Goal: Task Accomplishment & Management: Manage account settings

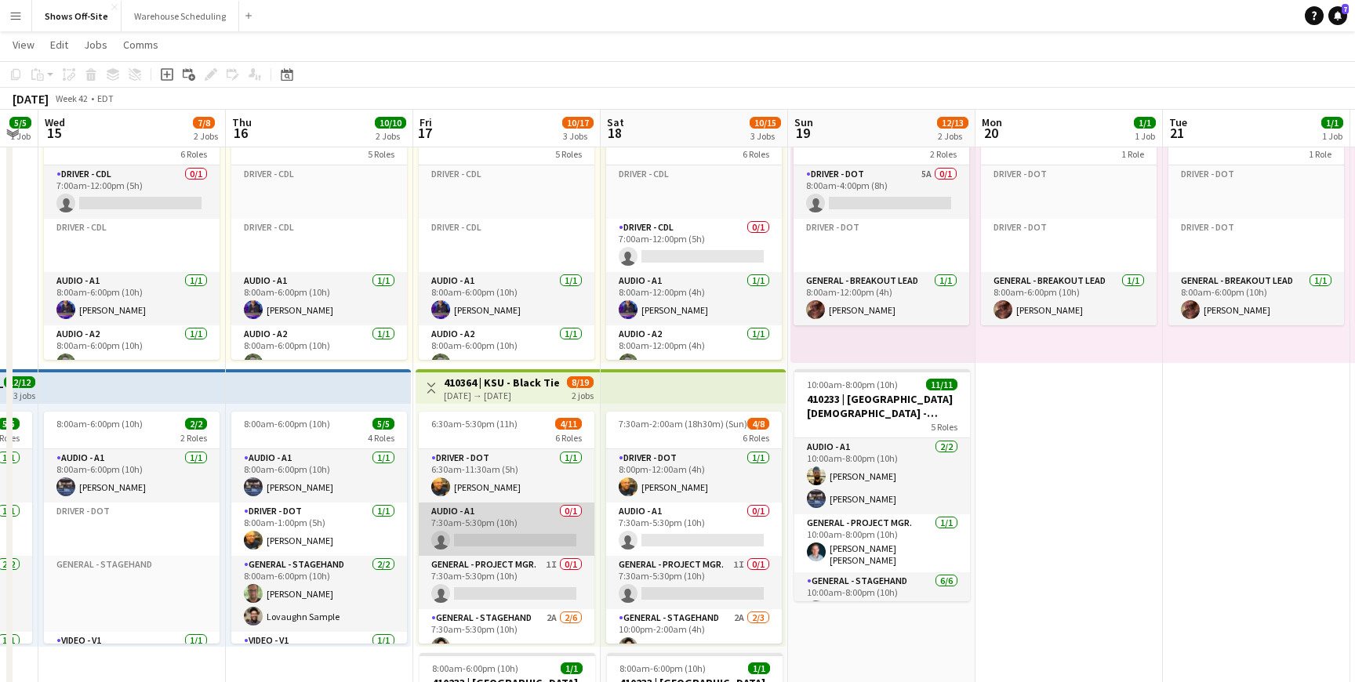
click at [534, 526] on app-card-role "Audio - A1 0/1 7:30am-5:30pm (10h) single-neutral-actions" at bounding box center [507, 529] width 176 height 53
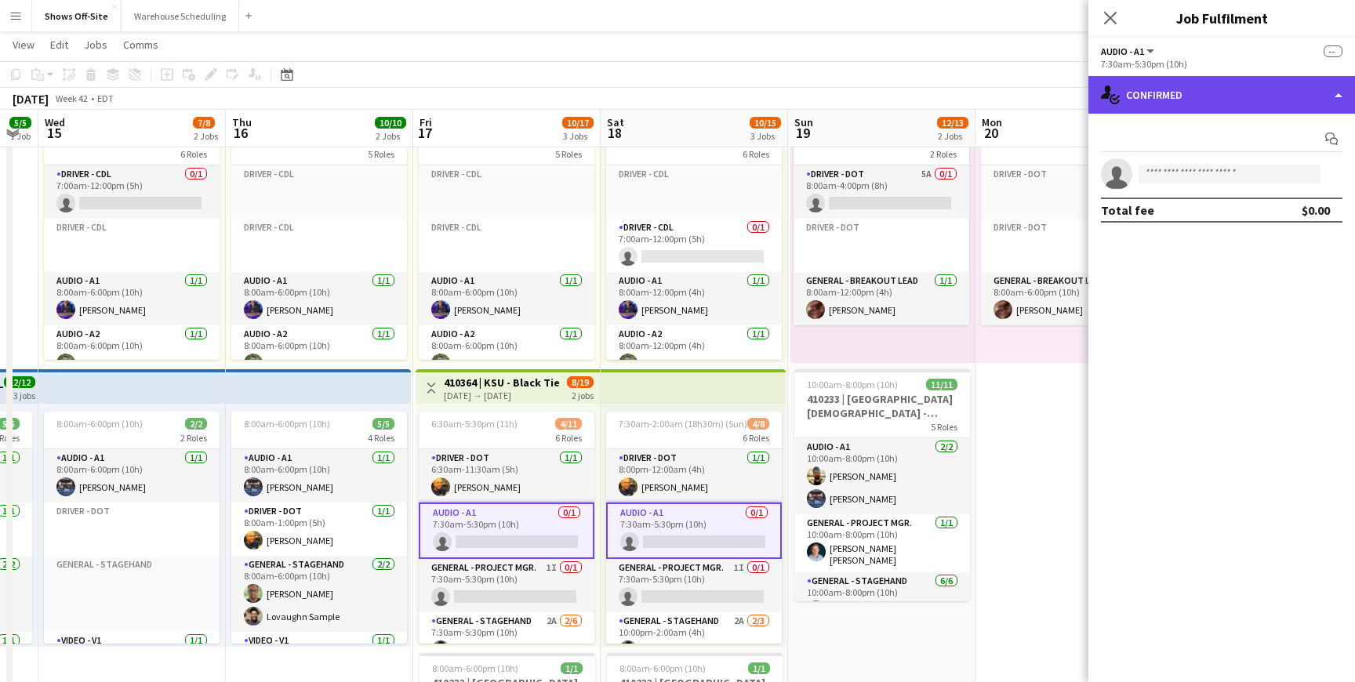
click at [1197, 91] on div "single-neutral-actions-check-2 Confirmed" at bounding box center [1222, 95] width 267 height 38
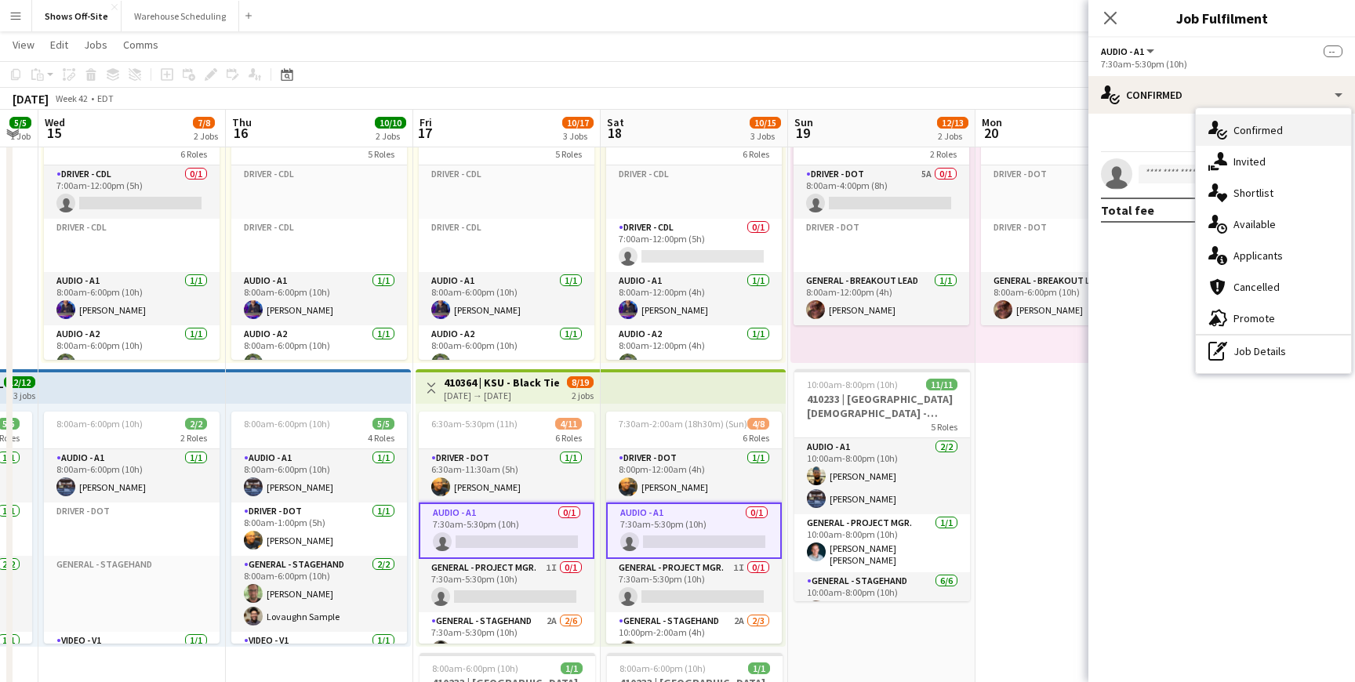
click at [1235, 142] on div "single-neutral-actions-check-2 Confirmed" at bounding box center [1273, 130] width 155 height 31
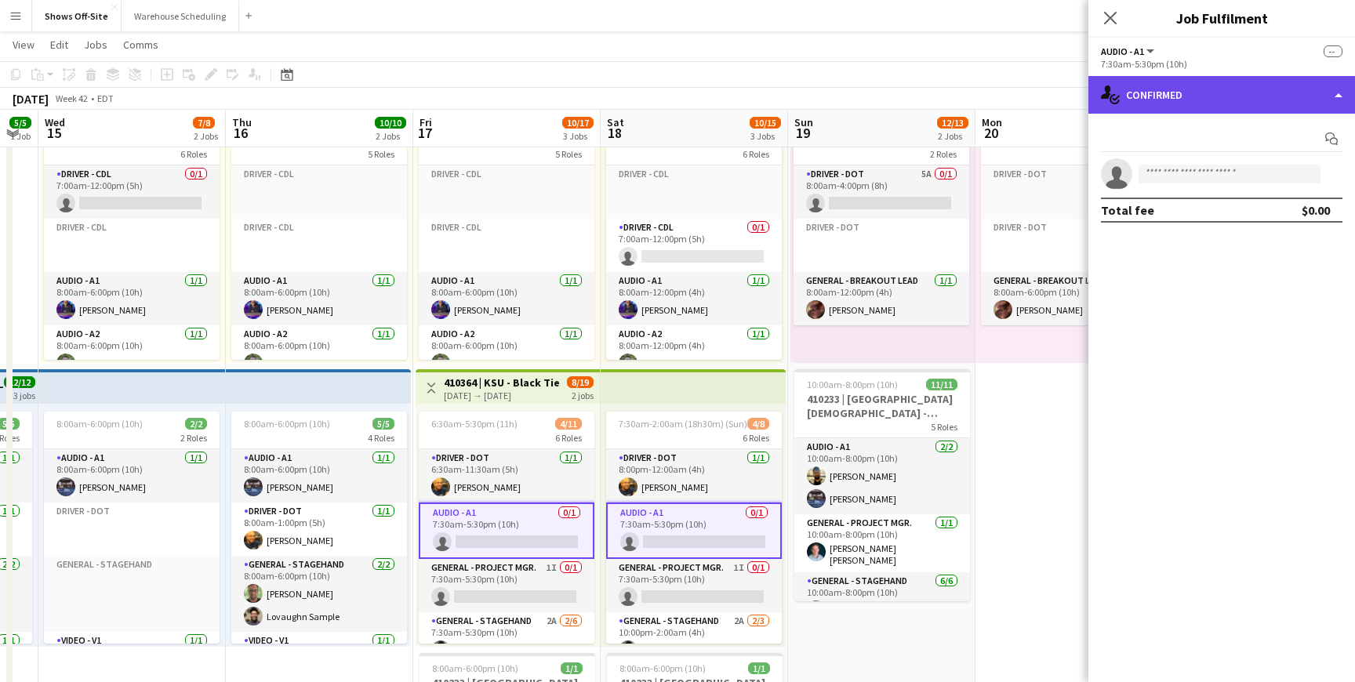
click at [1209, 104] on div "single-neutral-actions-check-2 Confirmed" at bounding box center [1222, 95] width 267 height 38
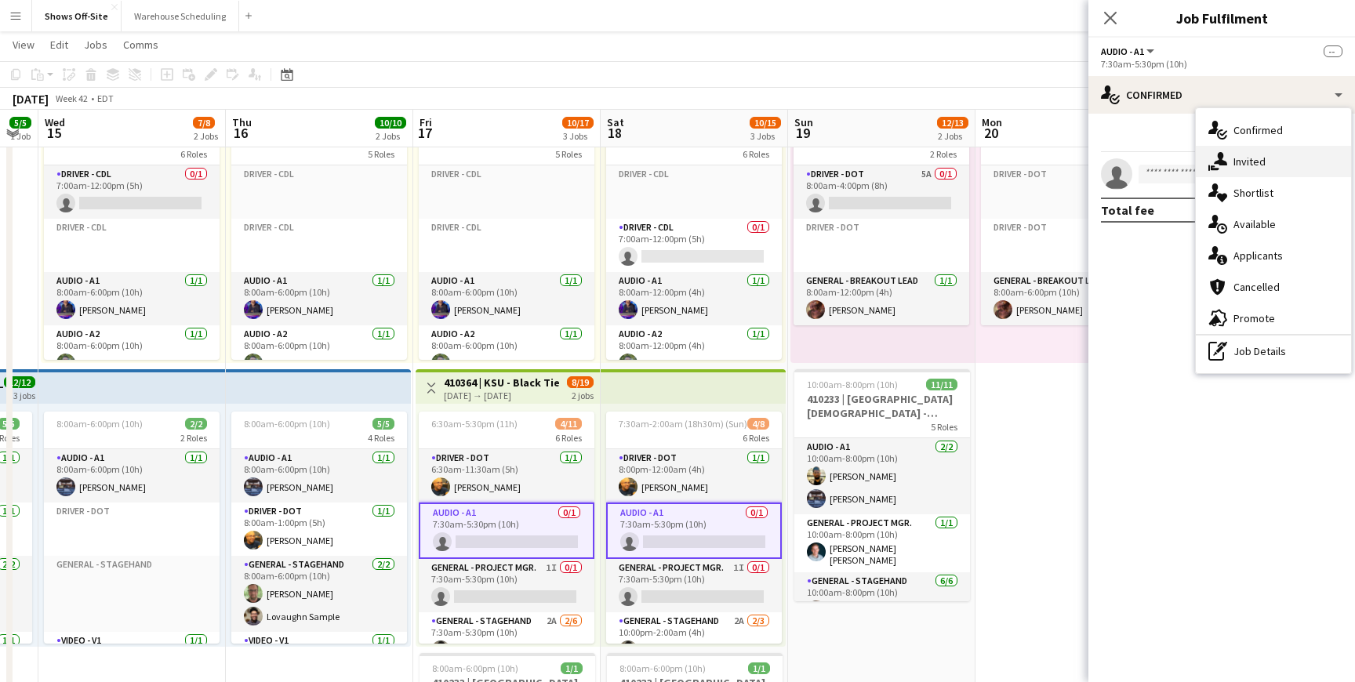
click at [1222, 151] on div "single-neutral-actions-share-1 Invited" at bounding box center [1273, 161] width 155 height 31
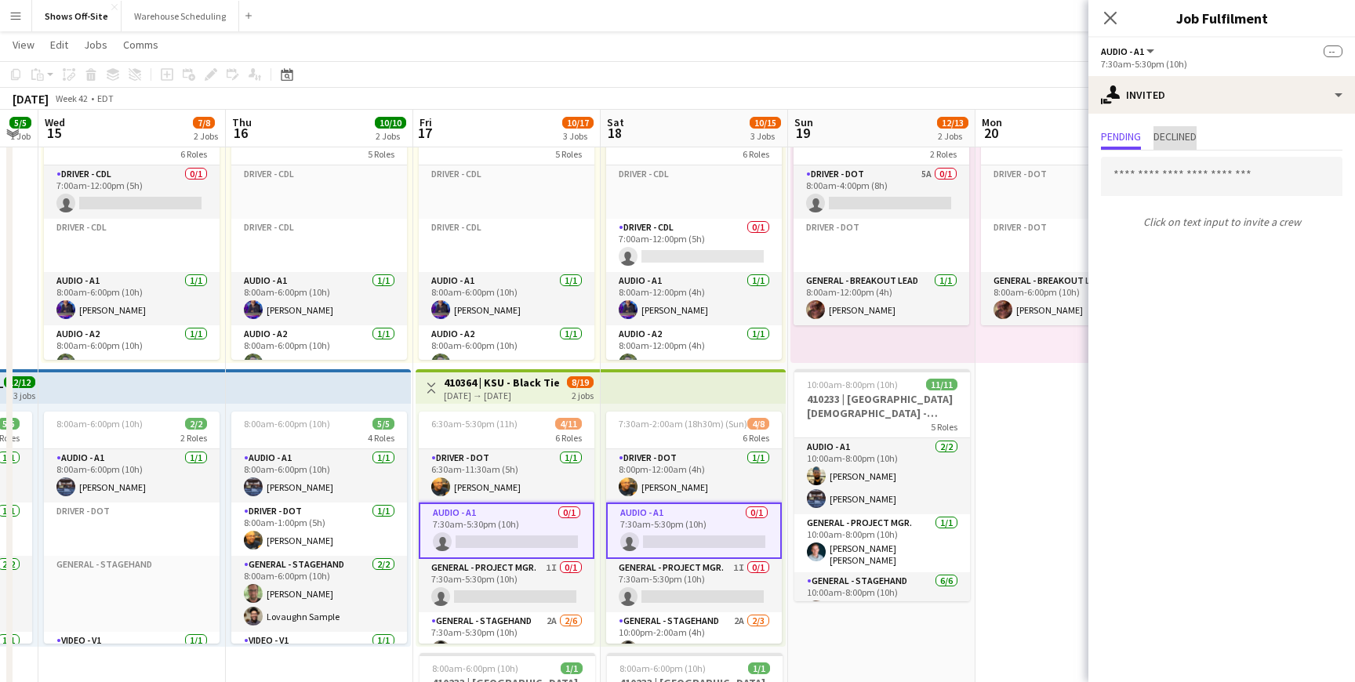
click at [1176, 141] on span "Declined" at bounding box center [1175, 136] width 43 height 11
click at [1126, 142] on span "Pending" at bounding box center [1121, 136] width 40 height 11
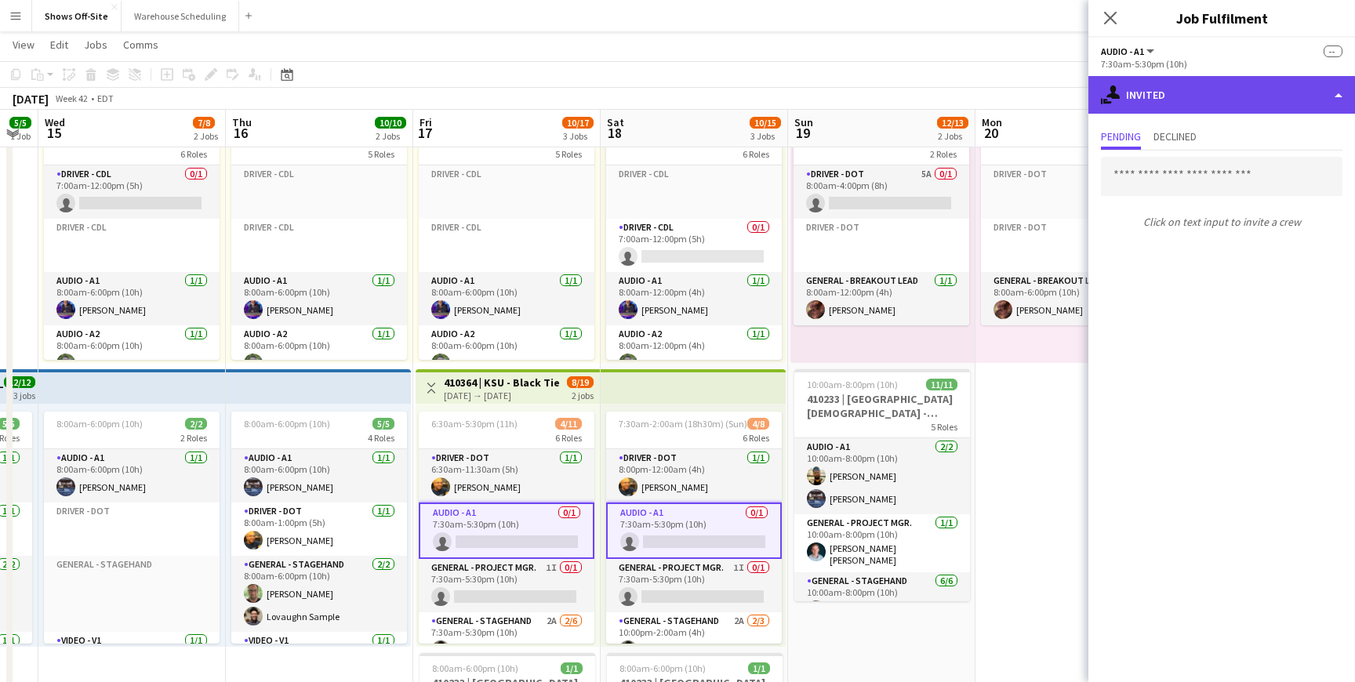
click at [1162, 87] on div "single-neutral-actions-share-1 Invited" at bounding box center [1222, 95] width 267 height 38
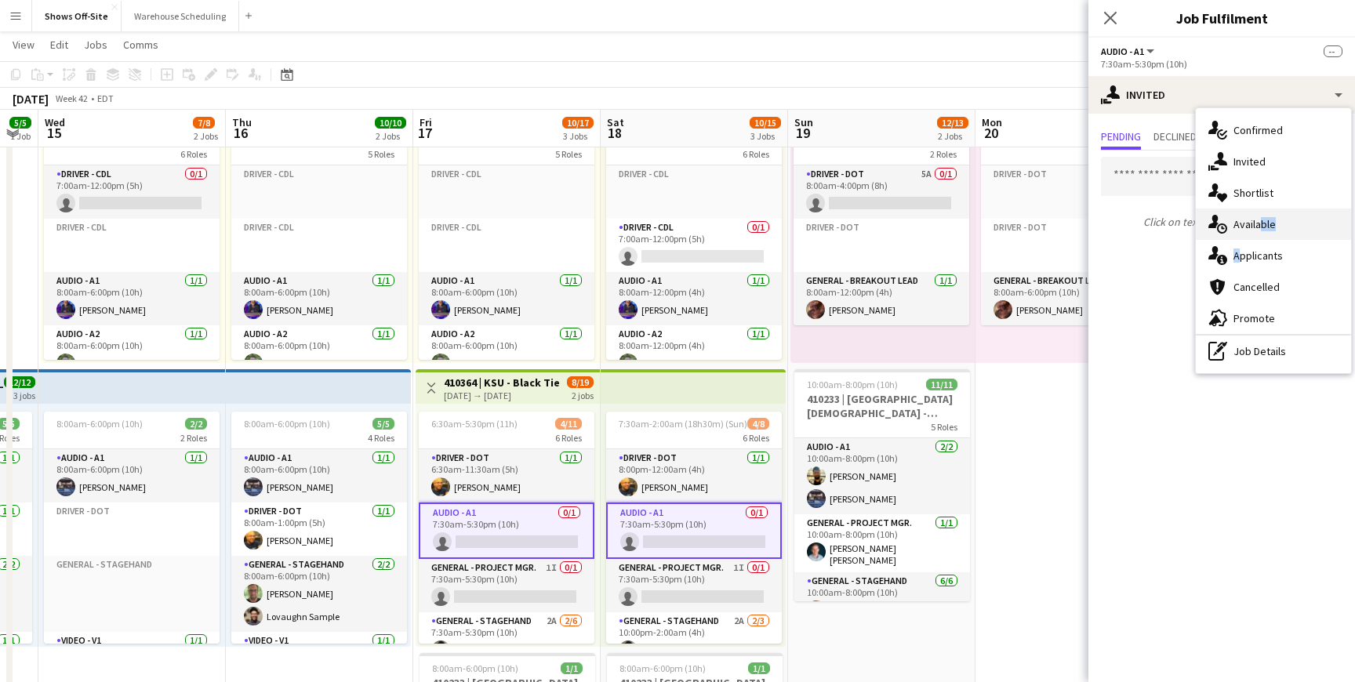
drag, startPoint x: 1256, startPoint y: 246, endPoint x: 1257, endPoint y: 229, distance: 17.3
click at [1257, 229] on div "single-neutral-actions-check-2 Confirmed single-neutral-actions-share-1 Invited…" at bounding box center [1273, 240] width 155 height 265
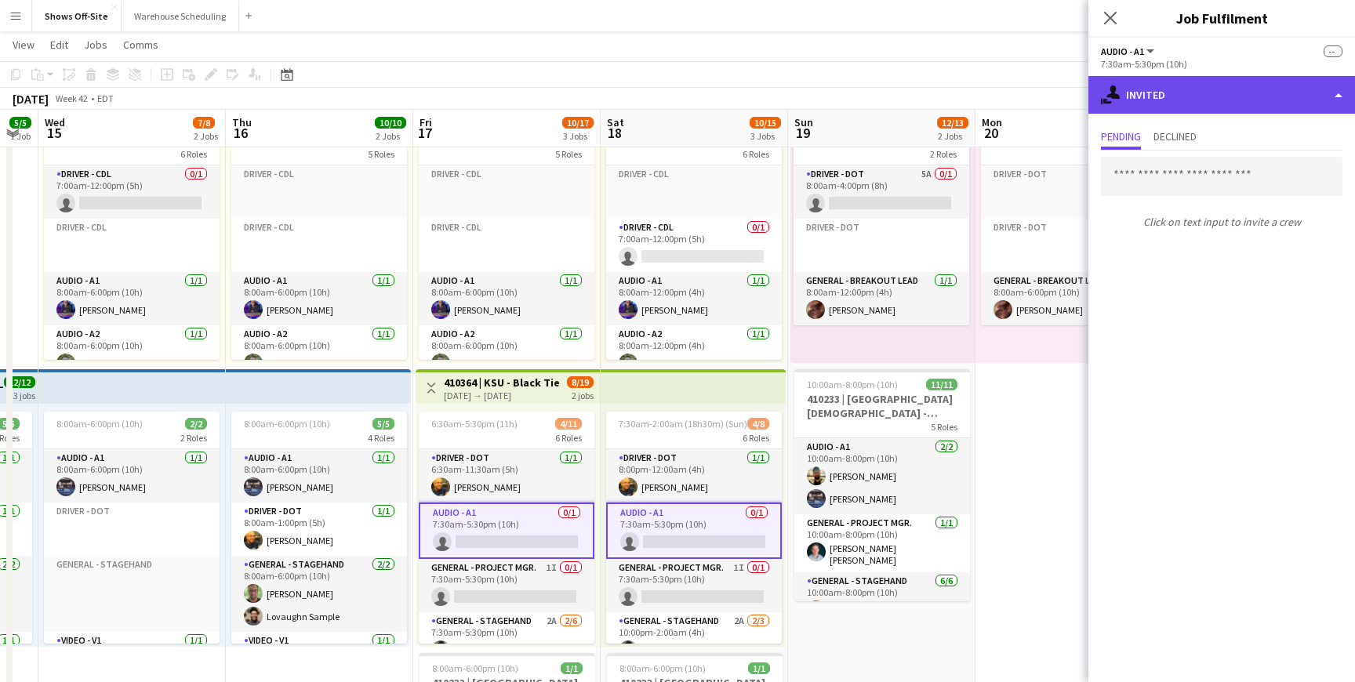
click at [1194, 110] on div "single-neutral-actions-share-1 Invited" at bounding box center [1222, 95] width 267 height 38
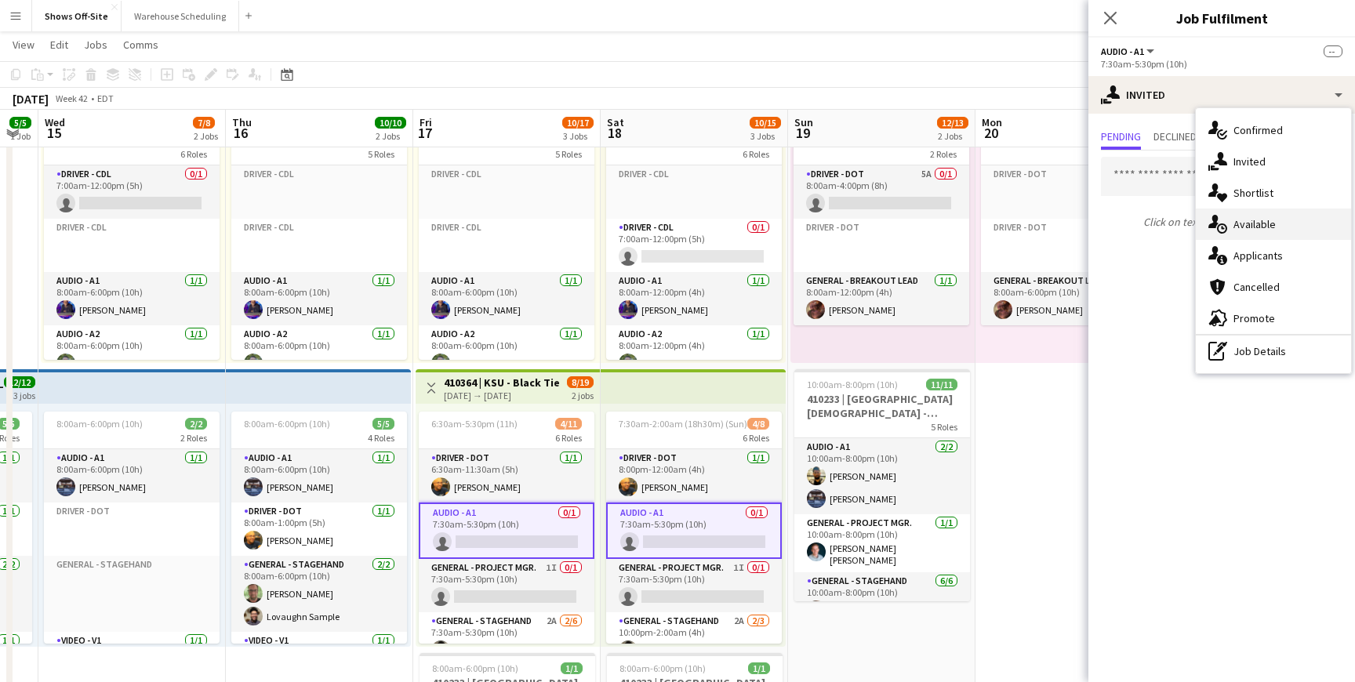
click at [1233, 225] on div "single-neutral-actions-upload Available" at bounding box center [1273, 224] width 155 height 31
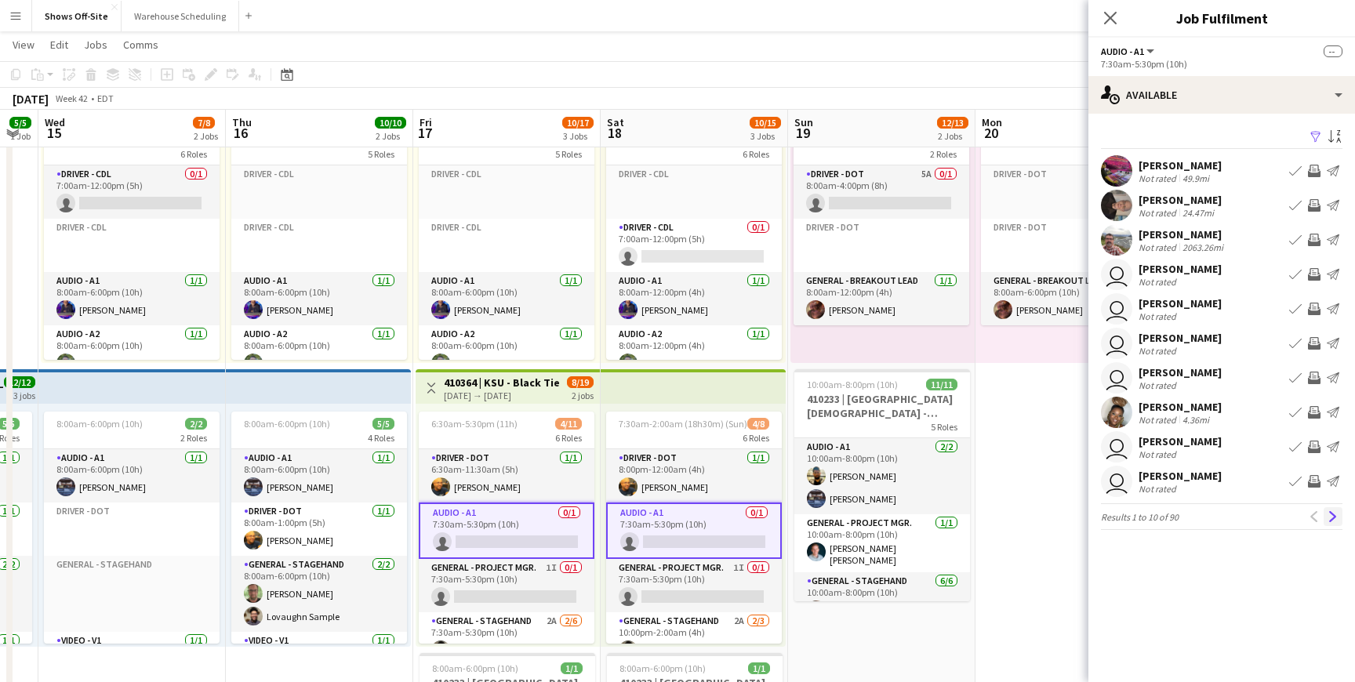
click at [1329, 516] on app-icon "Next" at bounding box center [1333, 516] width 11 height 11
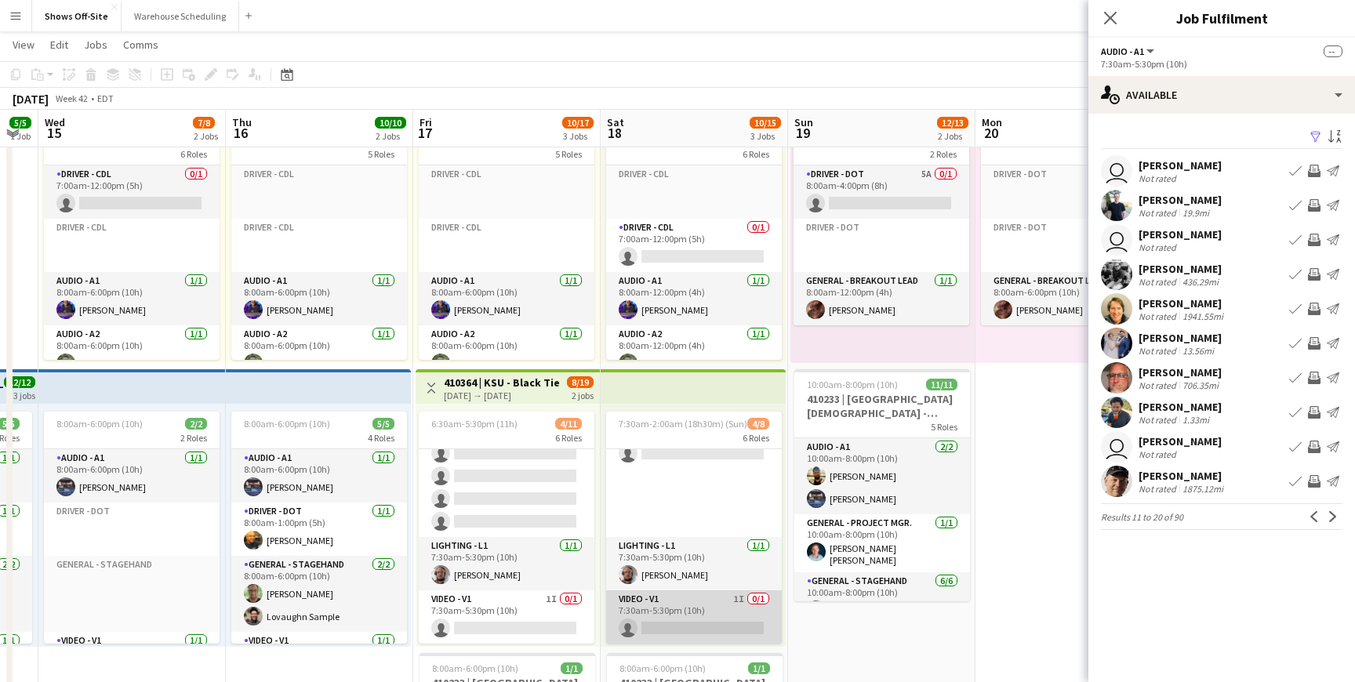
click at [710, 614] on app-card-role "Video - V1 1I 0/1 7:30am-5:30pm (10h) single-neutral-actions" at bounding box center [694, 617] width 176 height 53
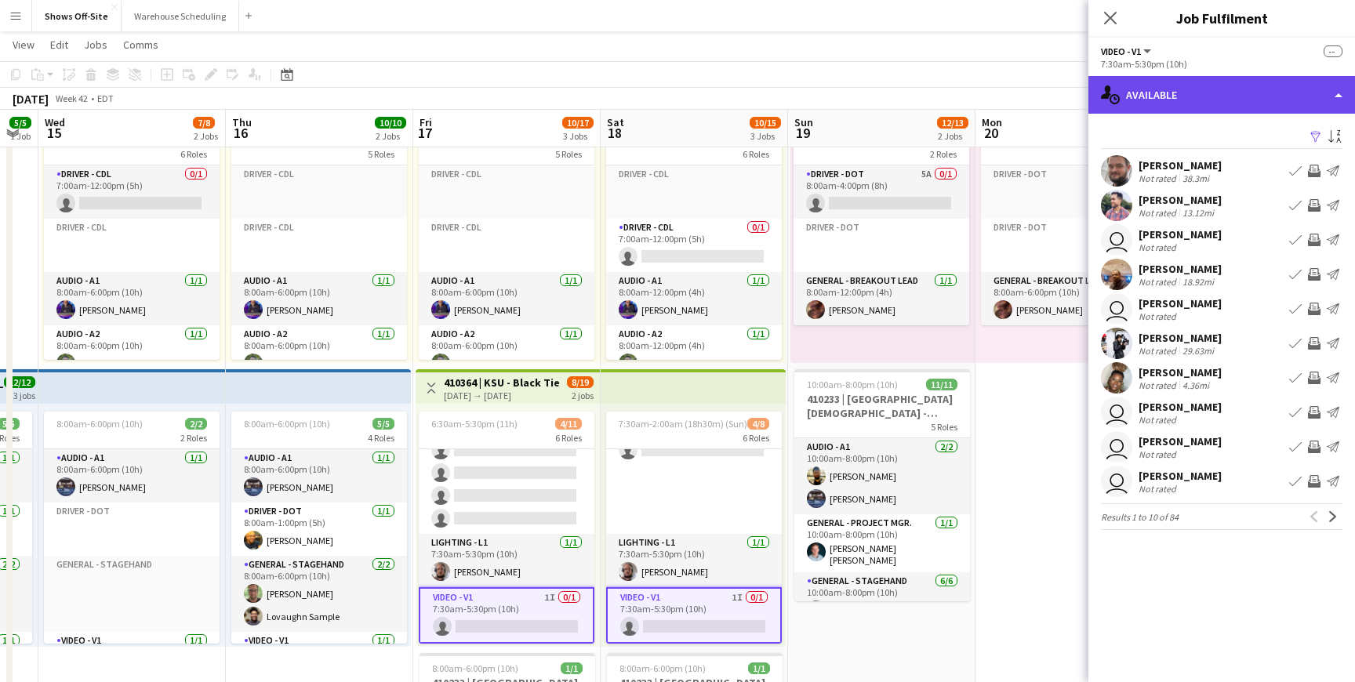
click at [1229, 96] on div "single-neutral-actions-upload Available" at bounding box center [1222, 95] width 267 height 38
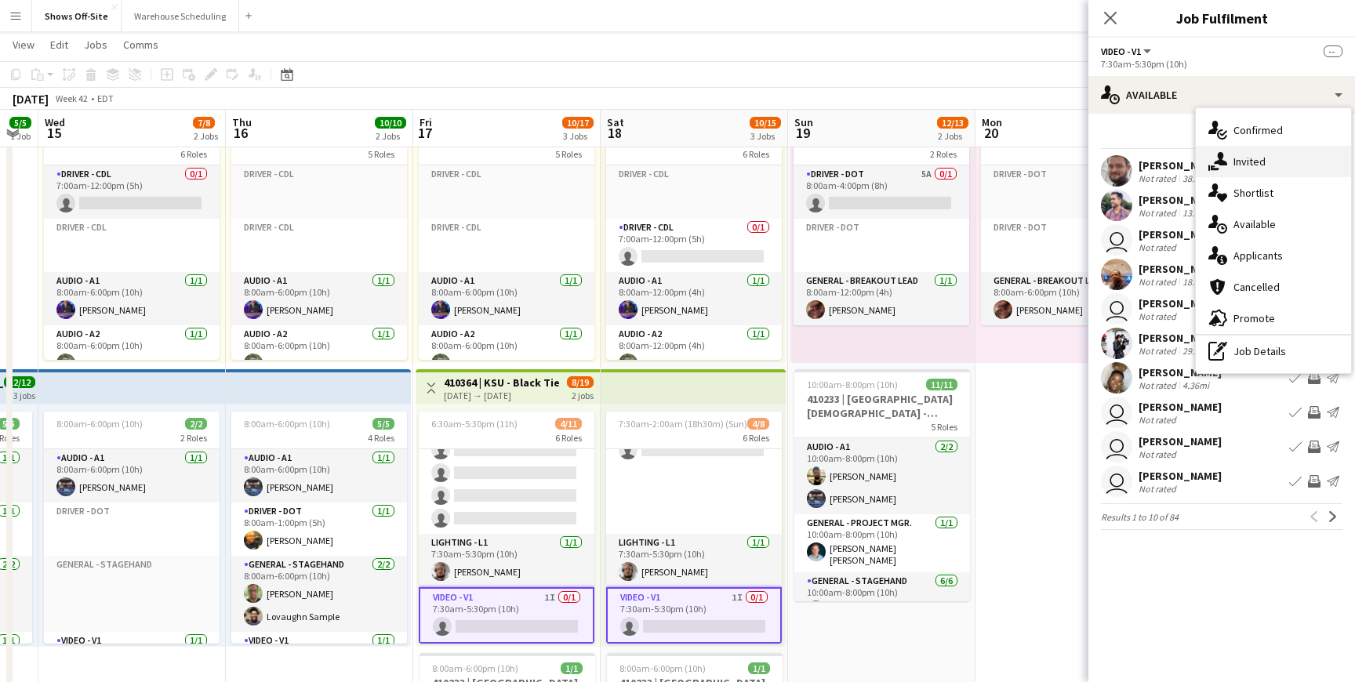
click at [1232, 155] on div "single-neutral-actions-share-1 Invited" at bounding box center [1273, 161] width 155 height 31
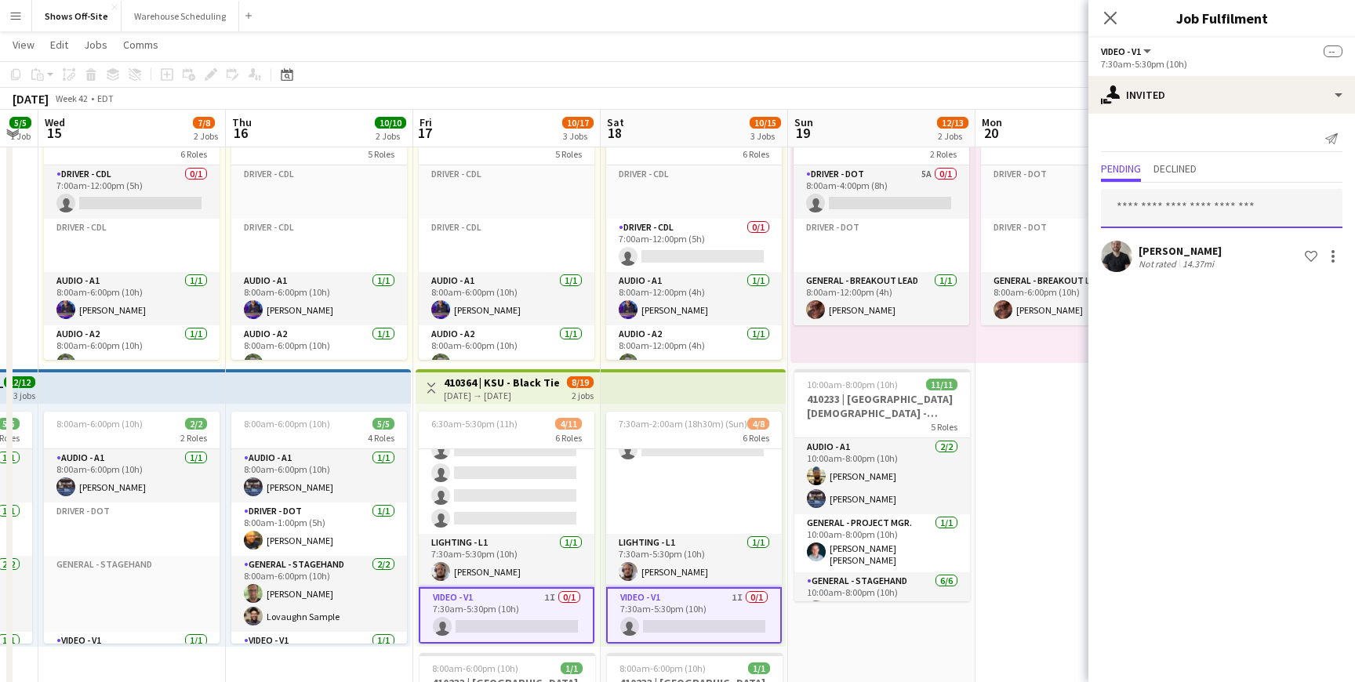
click at [1167, 212] on input "text" at bounding box center [1222, 208] width 242 height 39
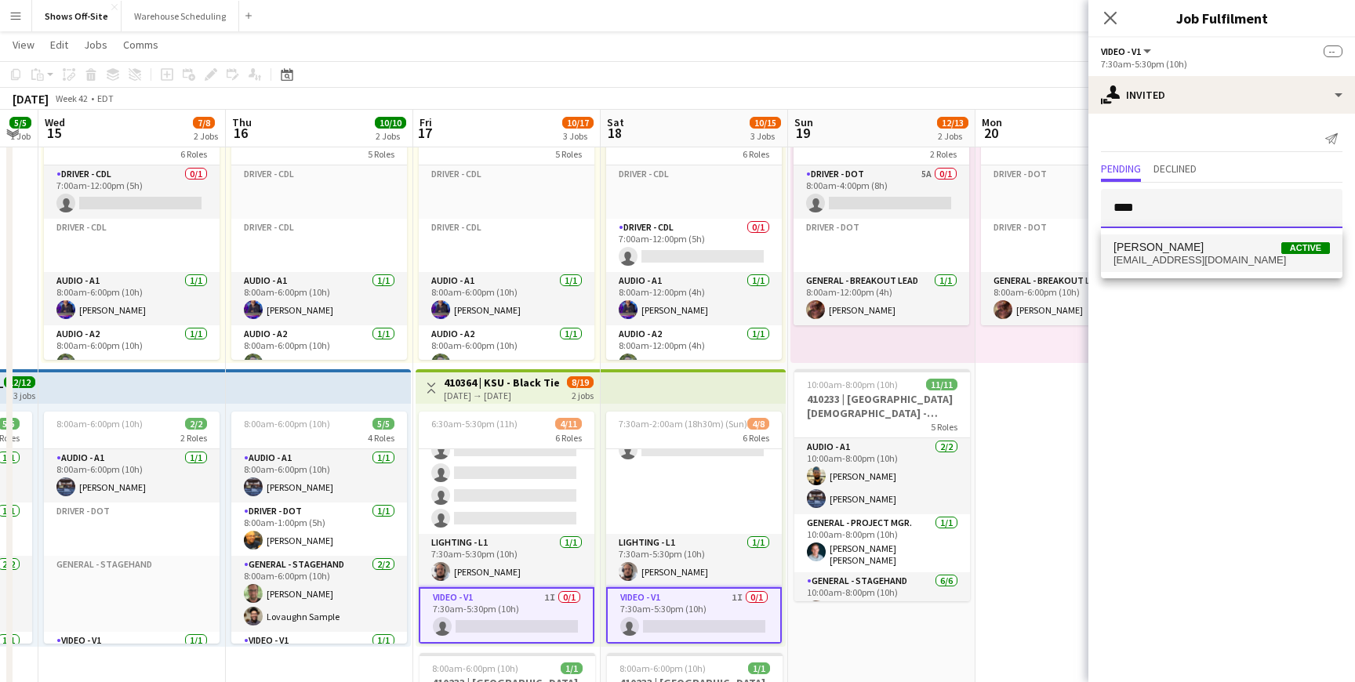
type input "****"
click at [1173, 262] on span "[EMAIL_ADDRESS][DOMAIN_NAME]" at bounding box center [1222, 260] width 216 height 13
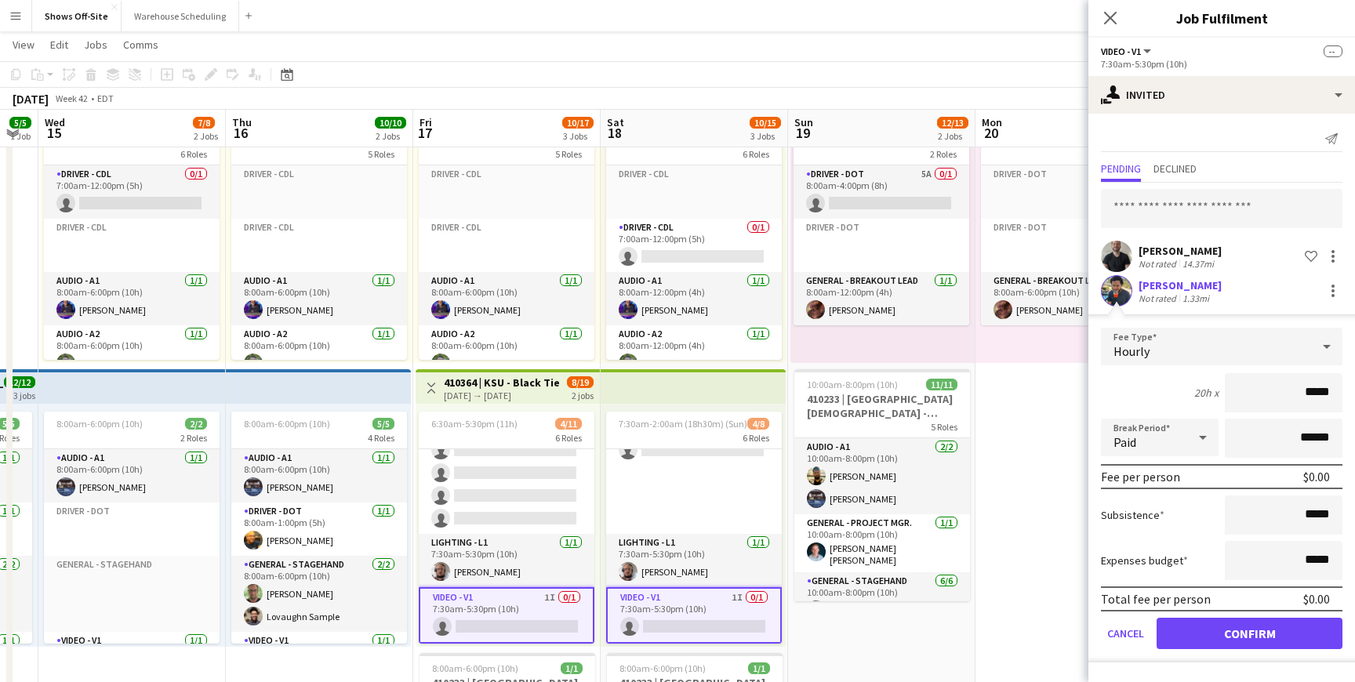
click at [1206, 648] on button "Confirm" at bounding box center [1250, 633] width 186 height 31
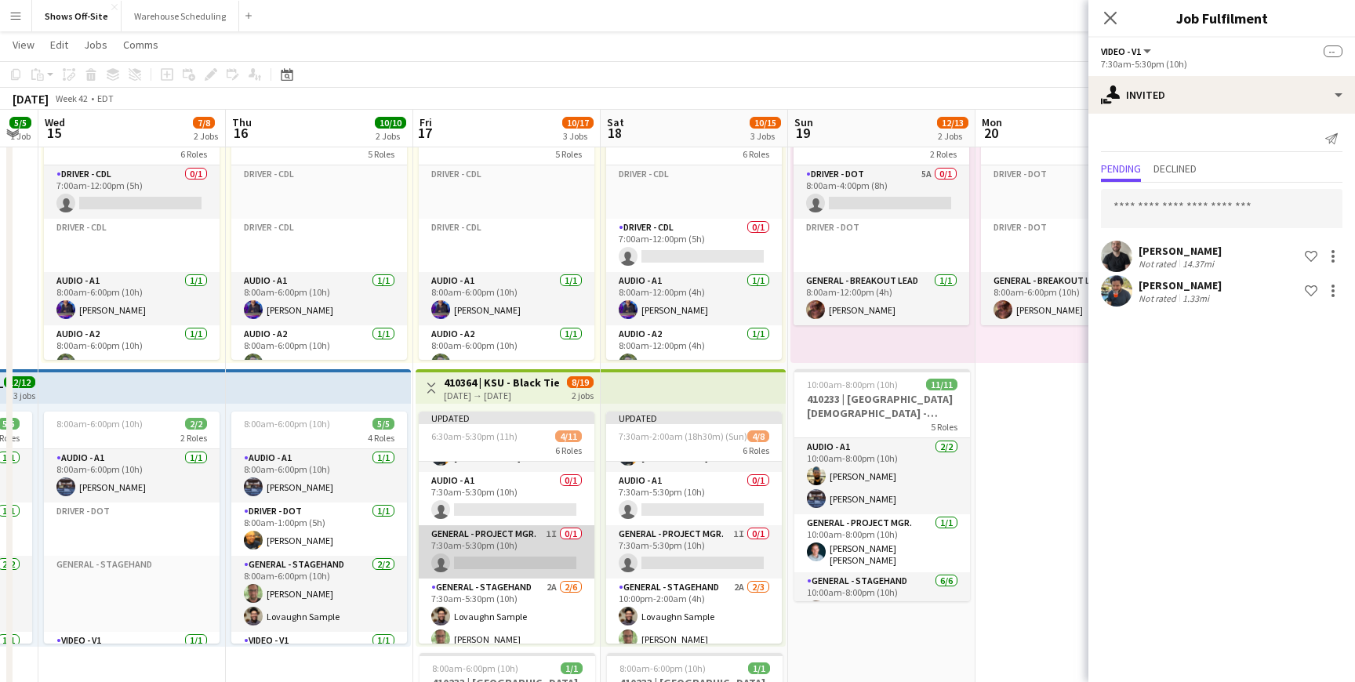
click at [528, 544] on app-card-role "General - Project Mgr. 1I 0/1 7:30am-5:30pm (10h) single-neutral-actions" at bounding box center [507, 552] width 176 height 53
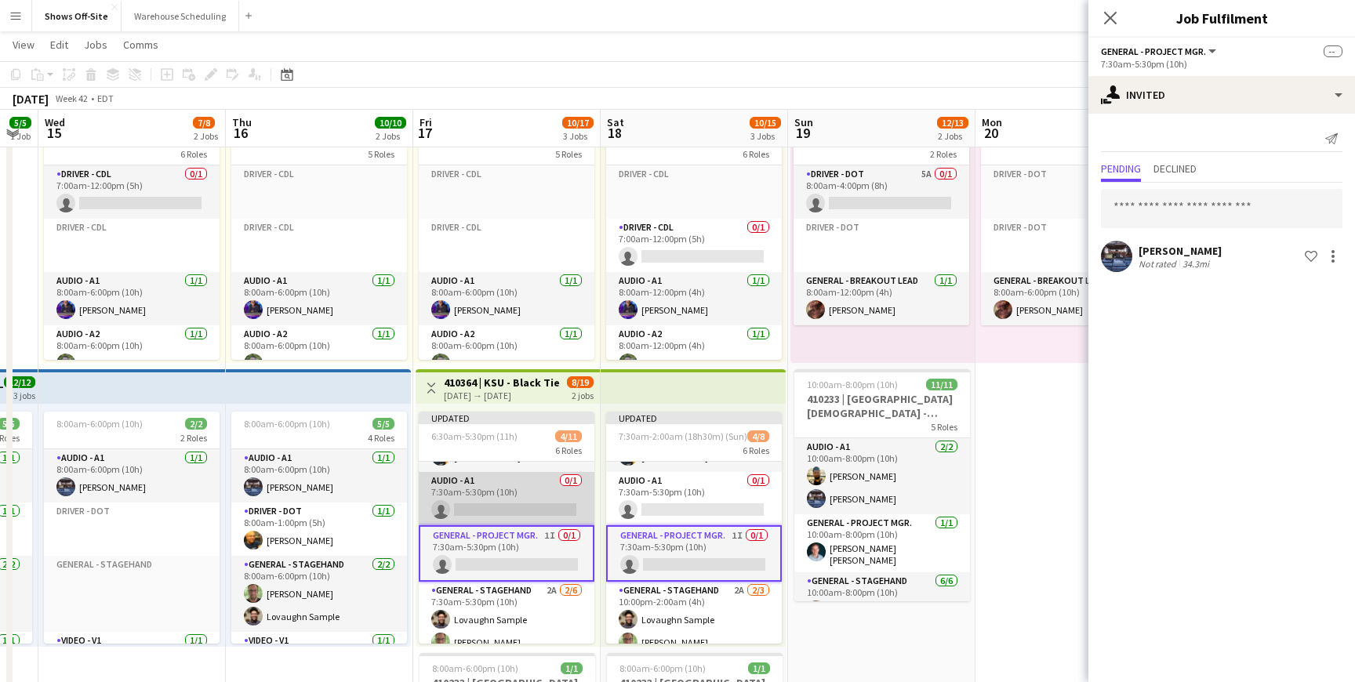
click at [544, 505] on app-card-role "Audio - A1 0/1 7:30am-5:30pm (10h) single-neutral-actions" at bounding box center [507, 498] width 176 height 53
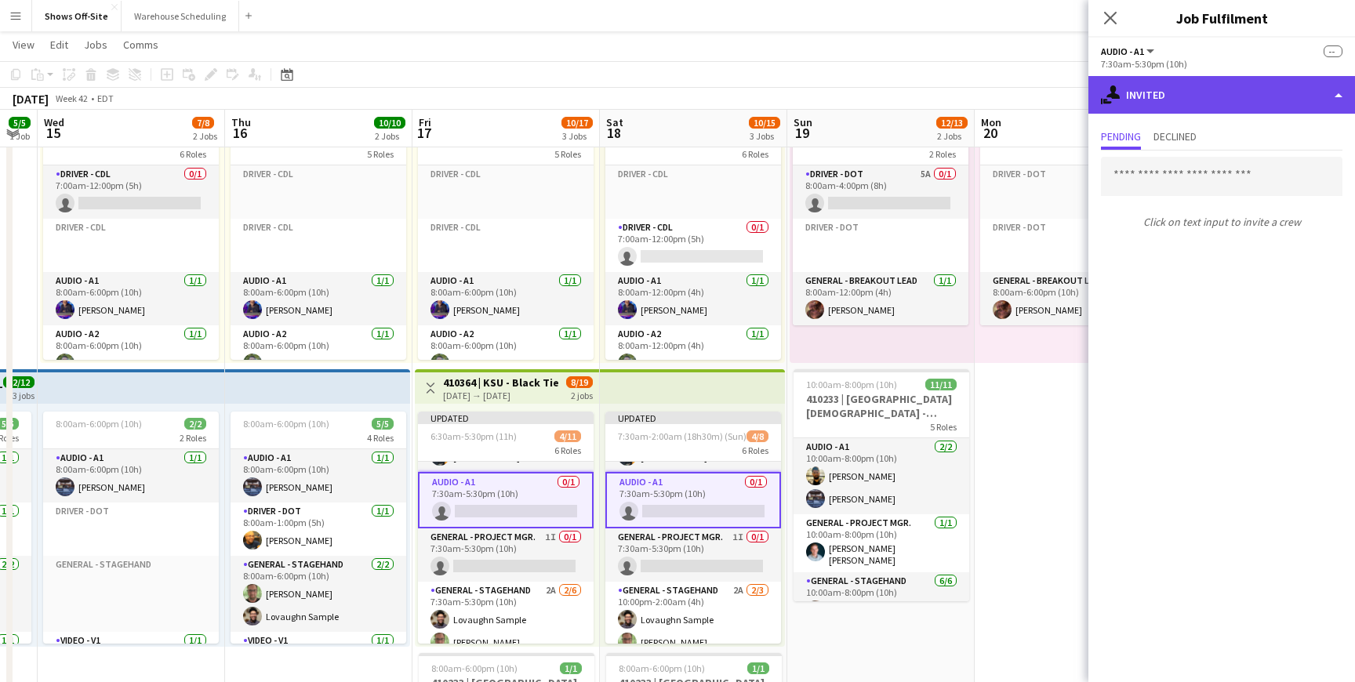
click at [1203, 103] on div "single-neutral-actions-share-1 Invited" at bounding box center [1222, 95] width 267 height 38
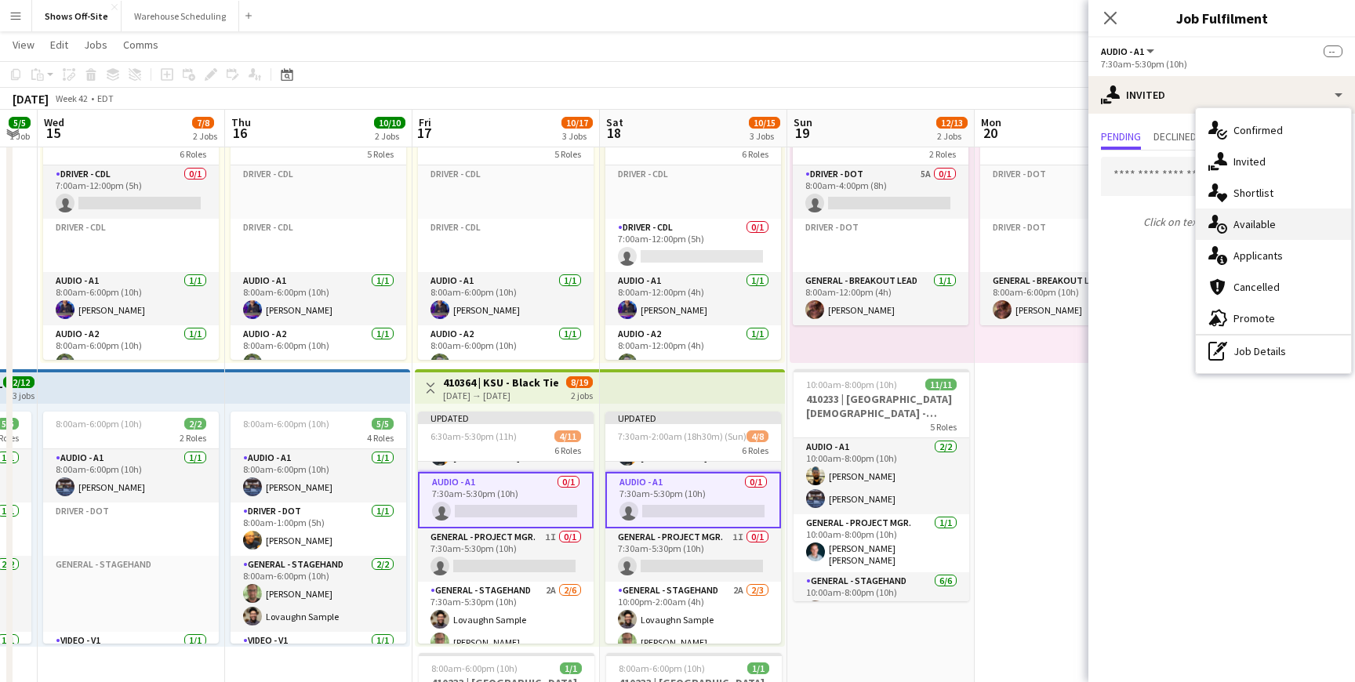
click at [1238, 223] on span "Available" at bounding box center [1255, 224] width 42 height 14
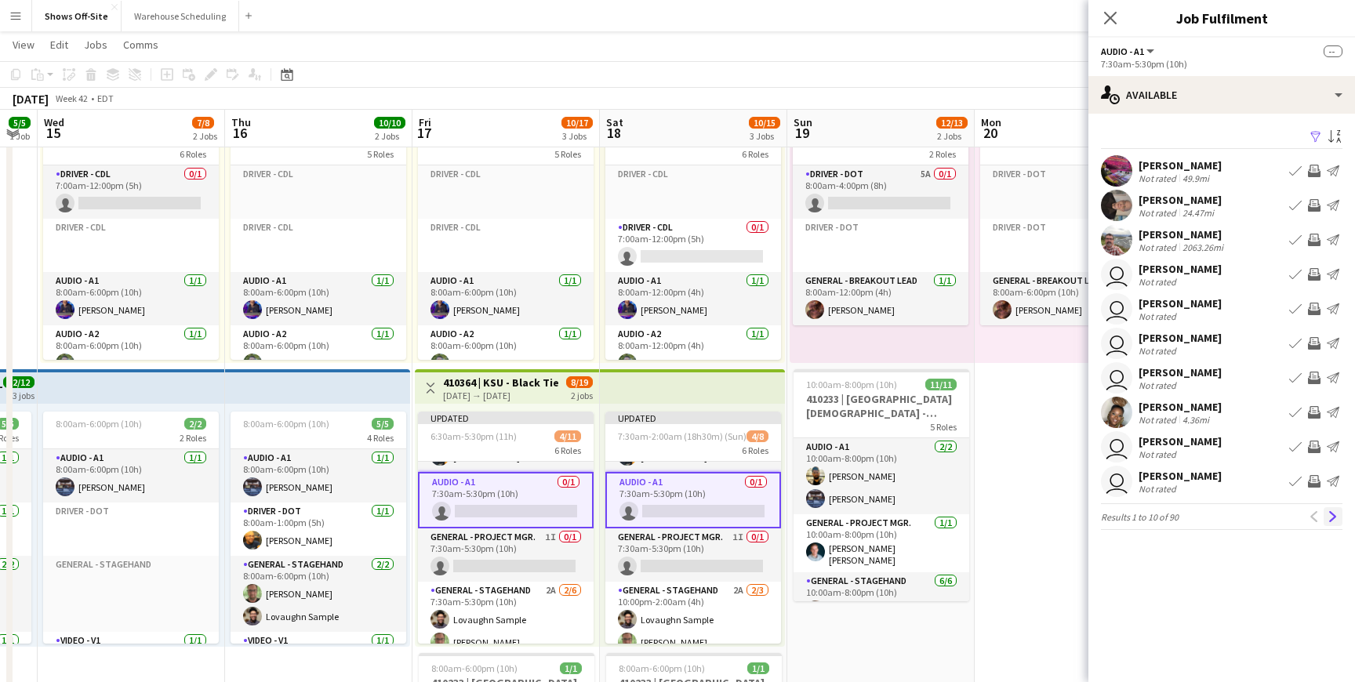
click at [1330, 513] on app-icon "Next" at bounding box center [1333, 516] width 11 height 11
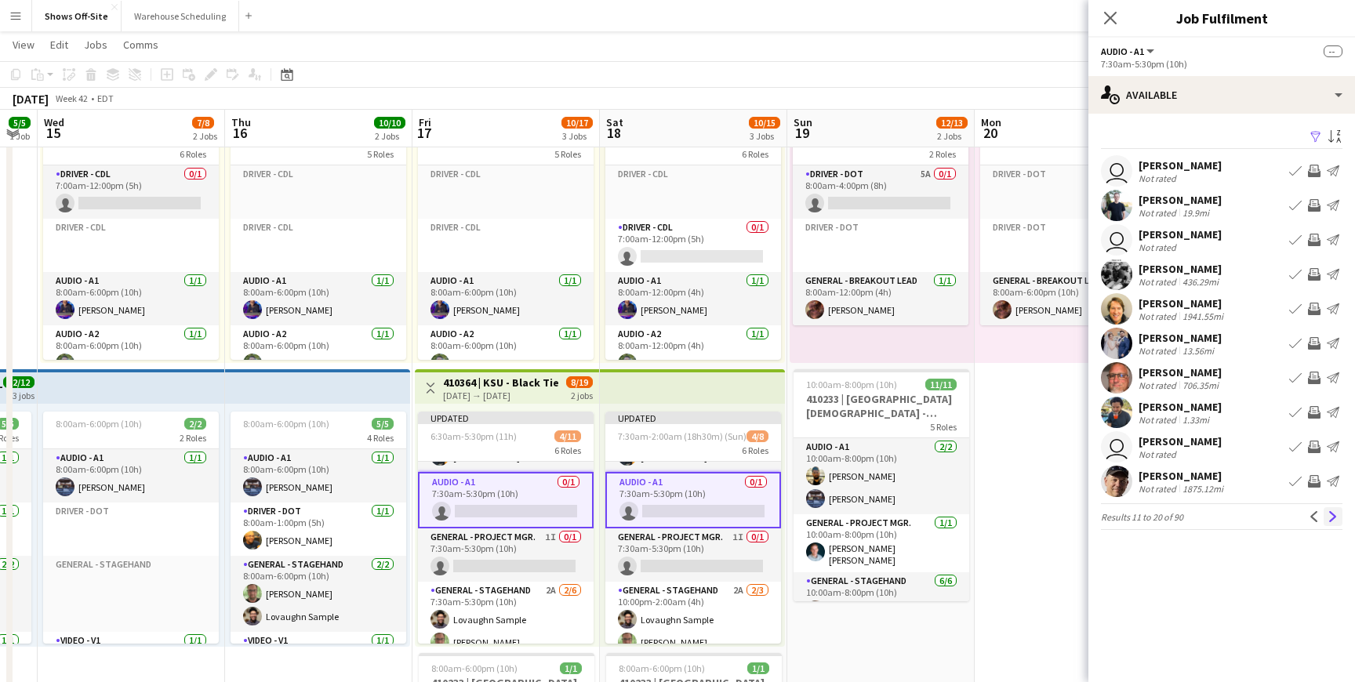
click at [1330, 512] on app-icon "Next" at bounding box center [1333, 516] width 11 height 11
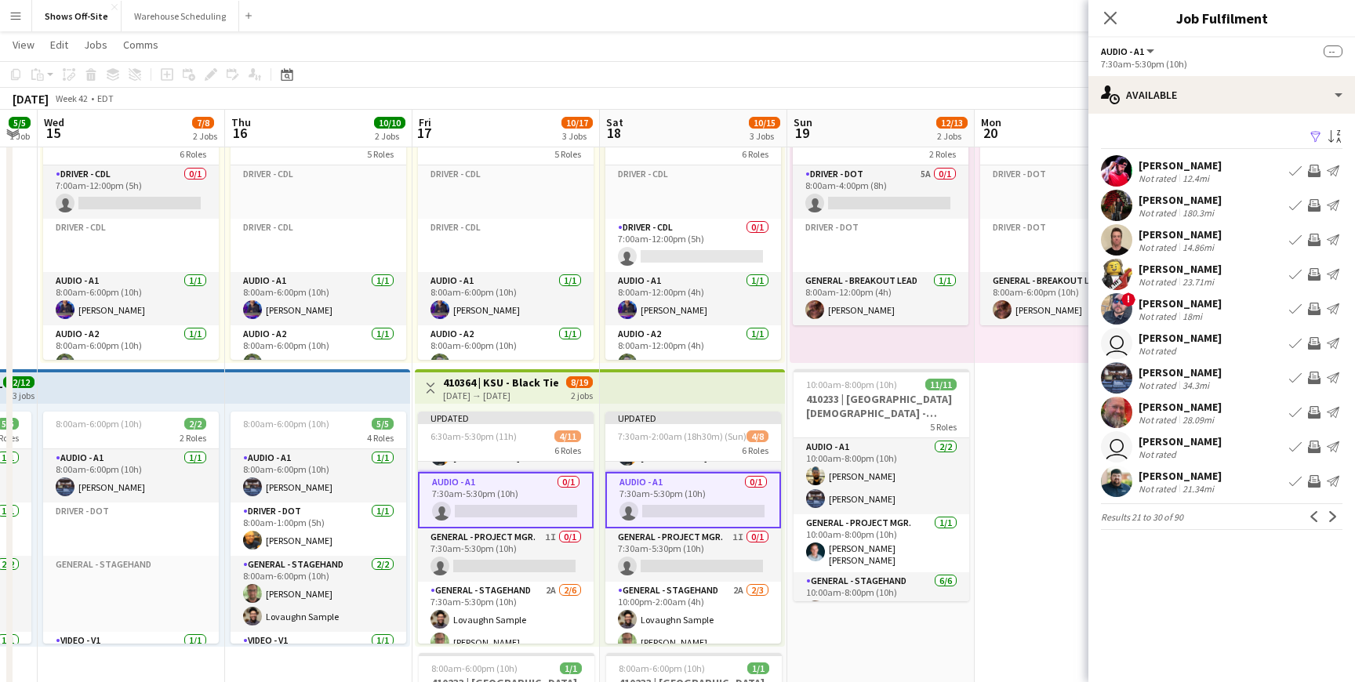
click at [1330, 512] on app-icon "Next" at bounding box center [1333, 516] width 11 height 11
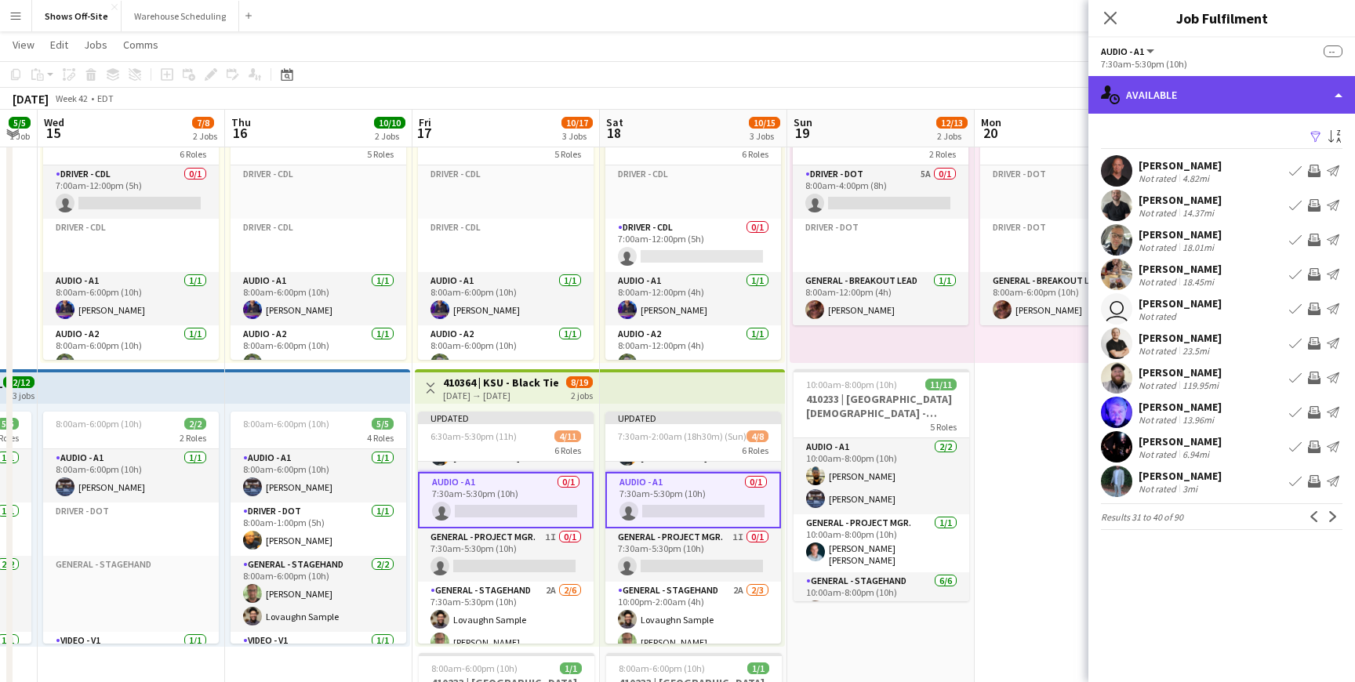
click at [1207, 97] on div "single-neutral-actions-upload Available" at bounding box center [1222, 95] width 267 height 38
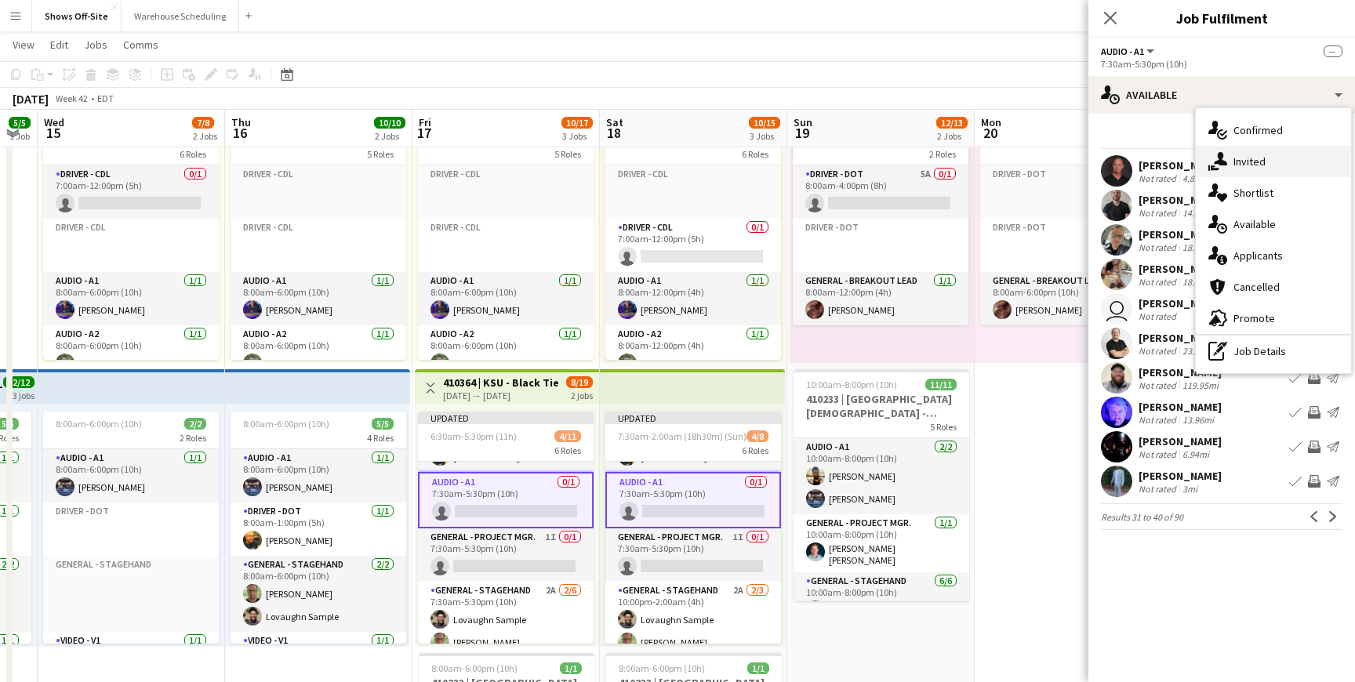
click at [1247, 164] on span "Invited" at bounding box center [1250, 162] width 32 height 14
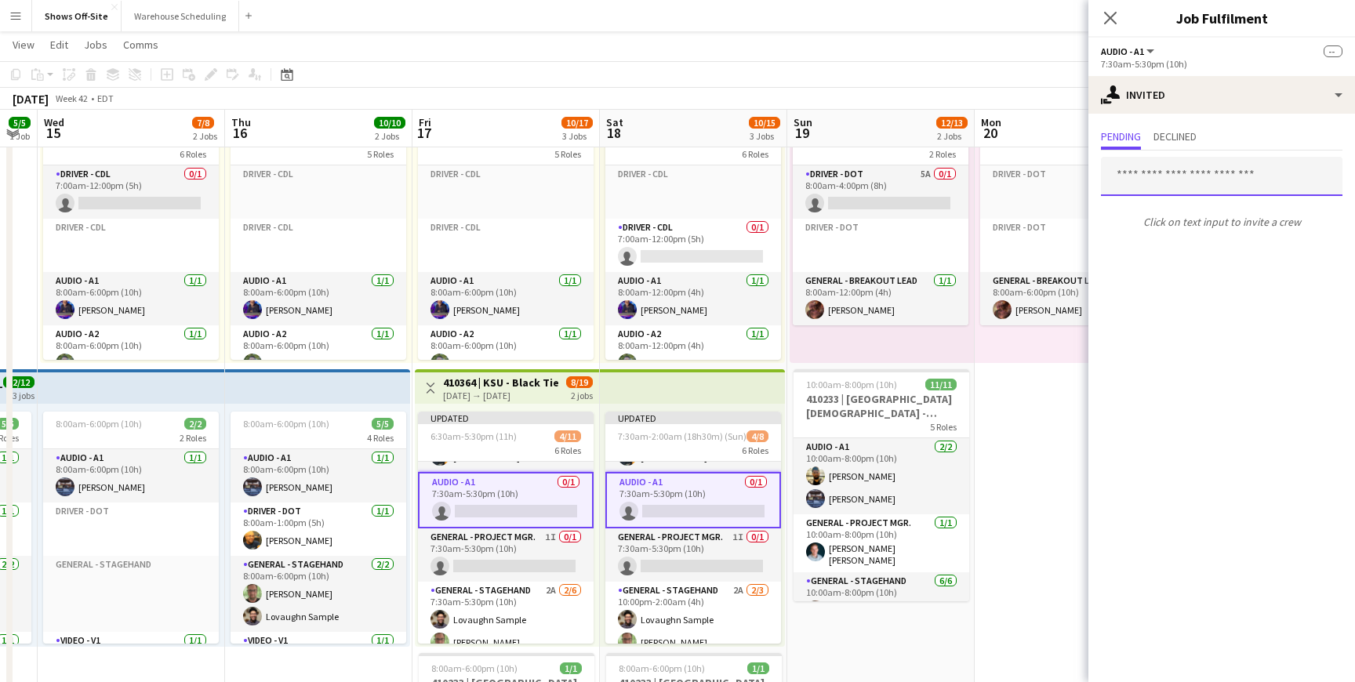
click at [1164, 175] on input "text" at bounding box center [1222, 176] width 242 height 39
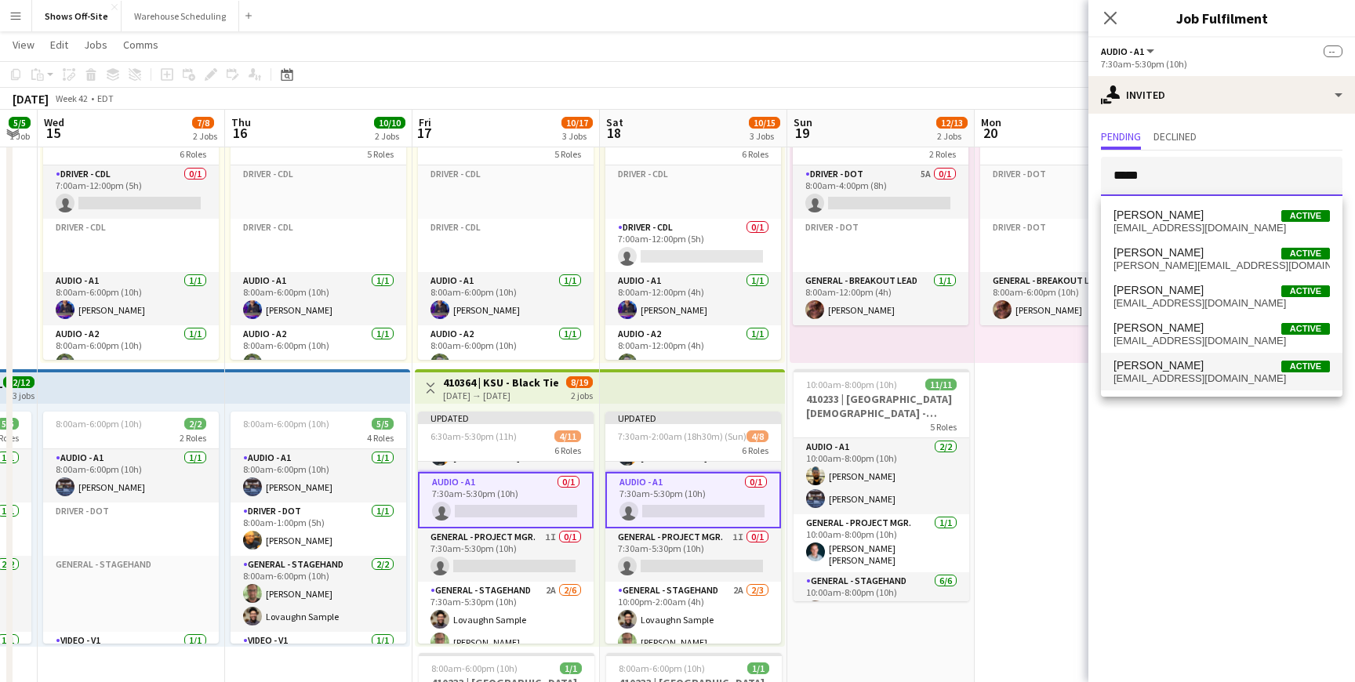
type input "*****"
click at [1170, 366] on span "[PERSON_NAME]" at bounding box center [1159, 365] width 90 height 13
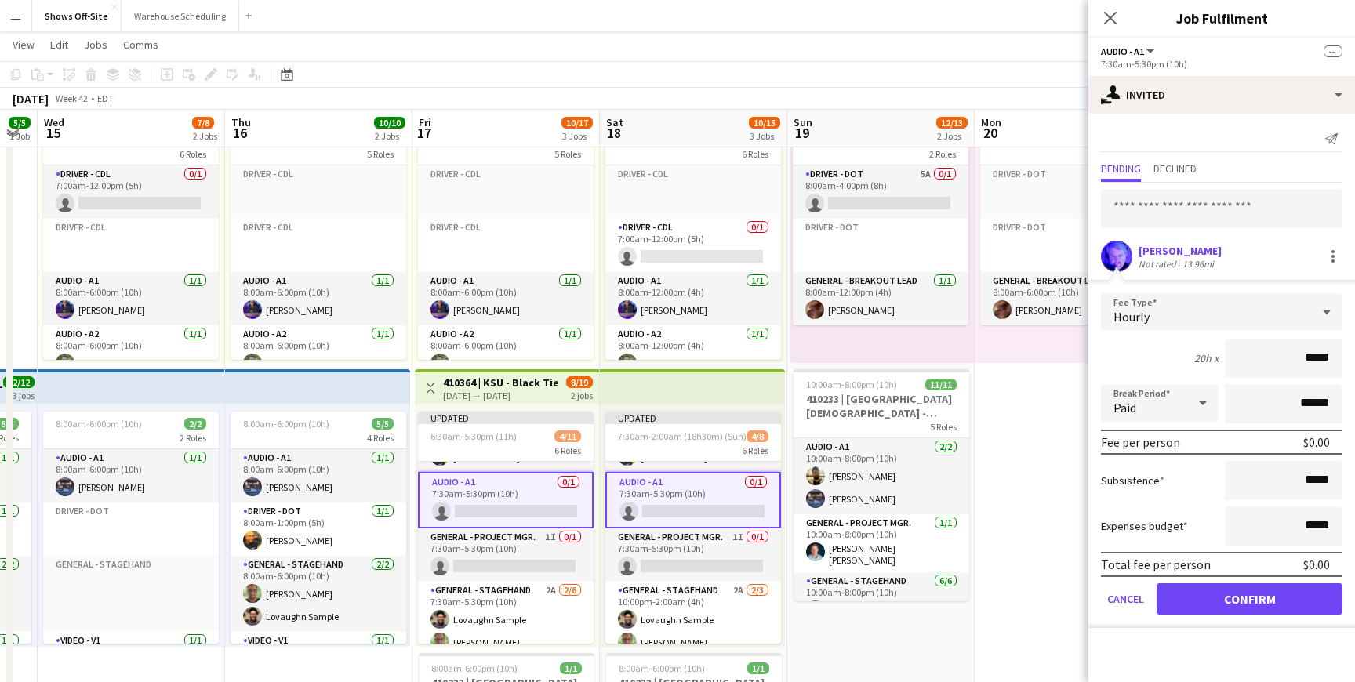
click at [1221, 587] on button "Confirm" at bounding box center [1250, 599] width 186 height 31
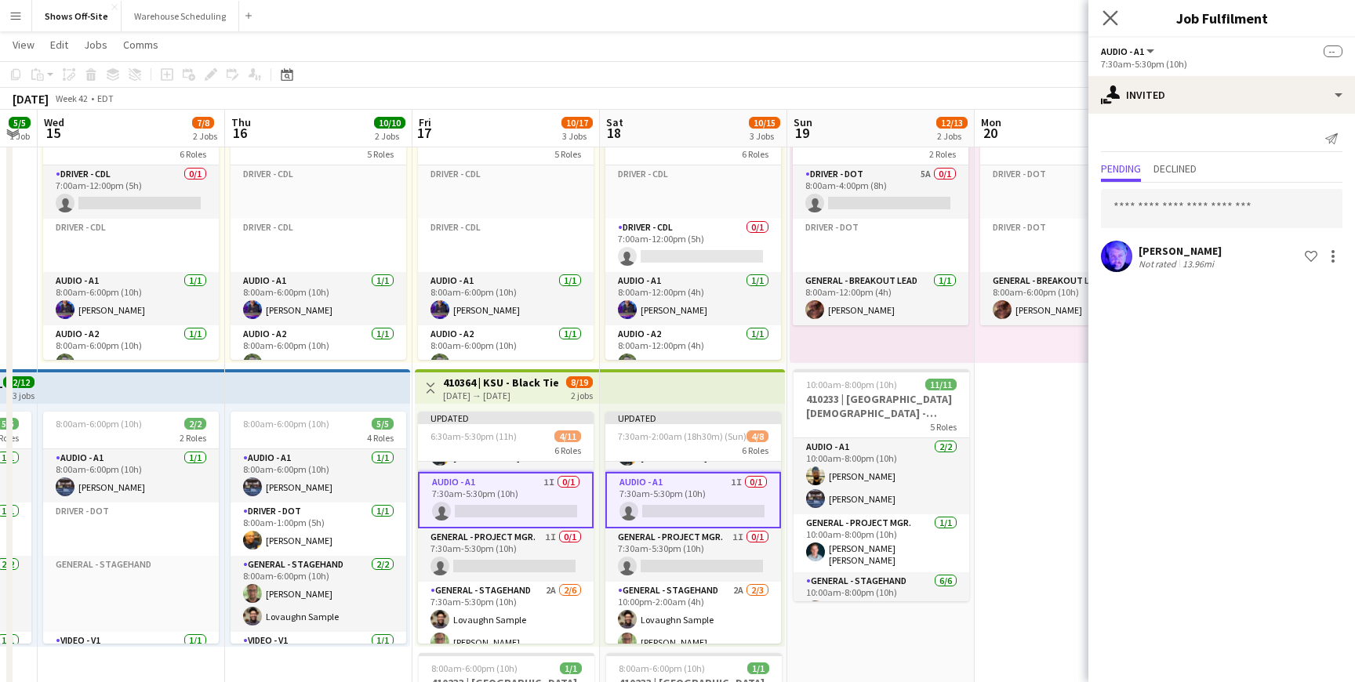
click at [1104, 27] on app-icon "Close pop-in" at bounding box center [1111, 18] width 23 height 23
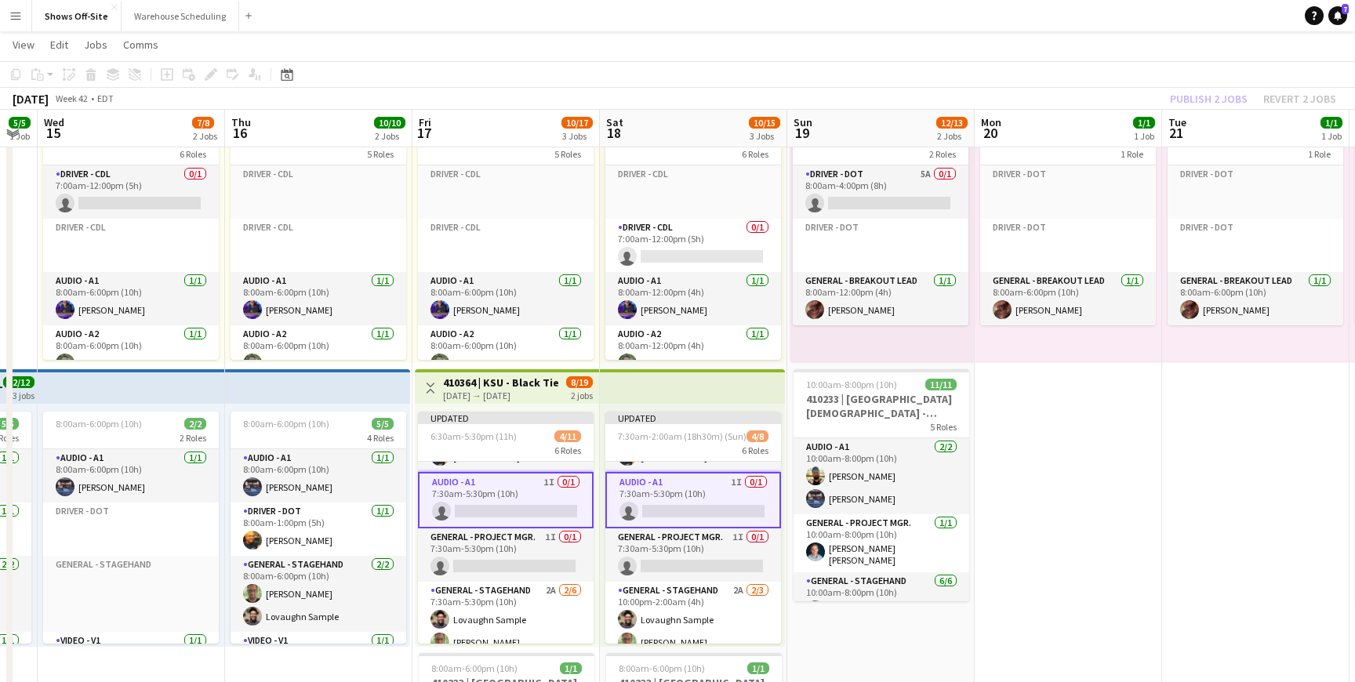
click at [1208, 91] on div "Publish 2 jobs Revert 2 jobs" at bounding box center [1253, 99] width 204 height 20
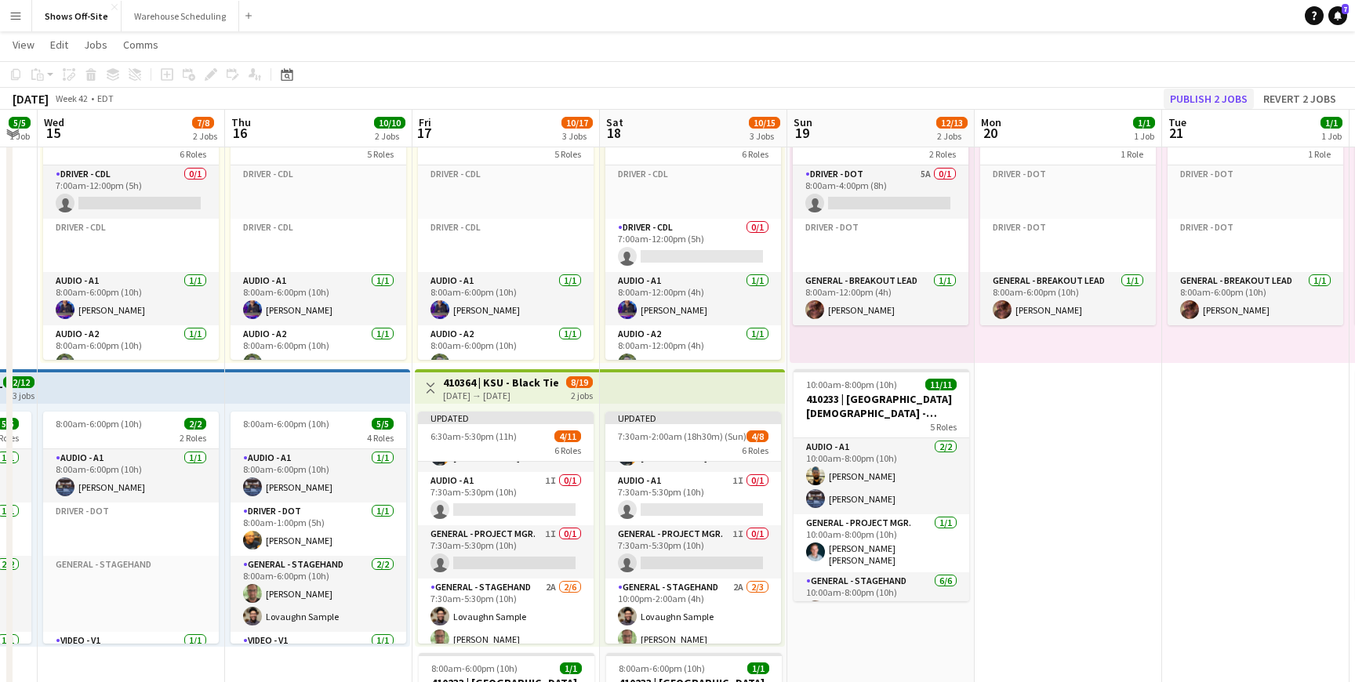
click at [1205, 96] on button "Publish 2 jobs" at bounding box center [1209, 99] width 90 height 20
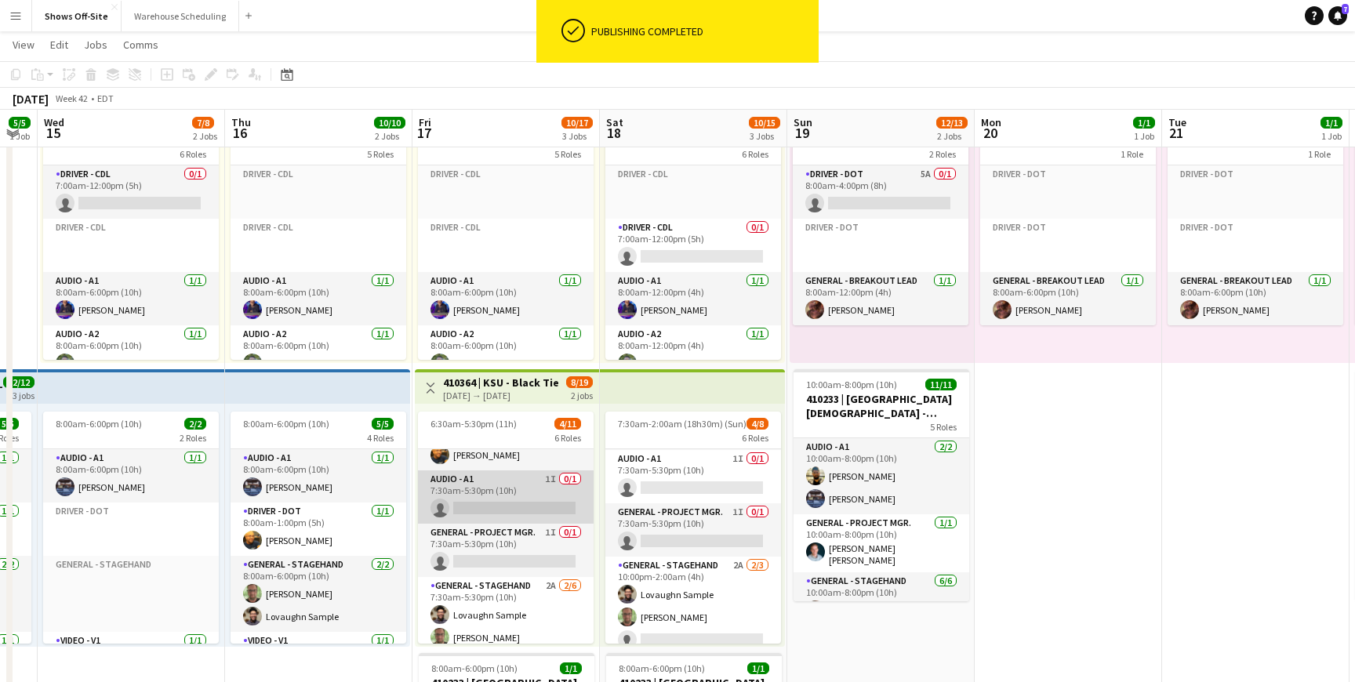
scroll to position [71, 0]
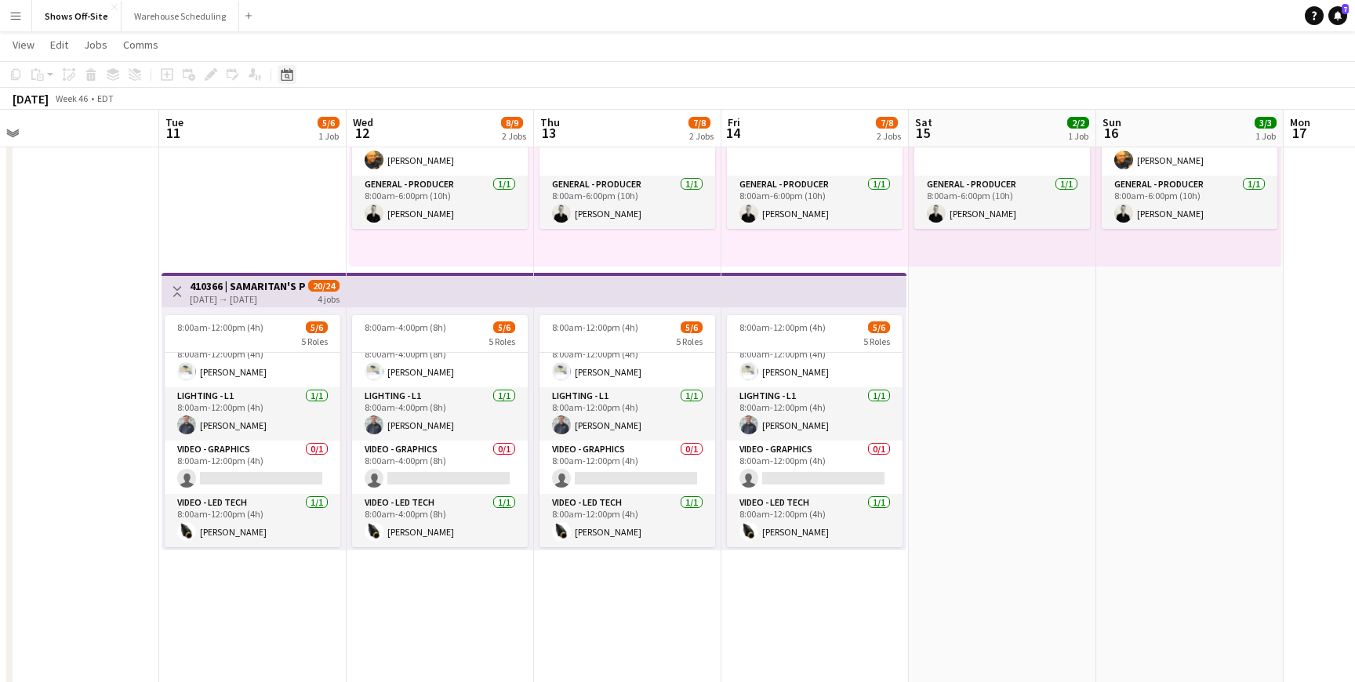
click at [288, 75] on icon at bounding box center [287, 76] width 5 height 5
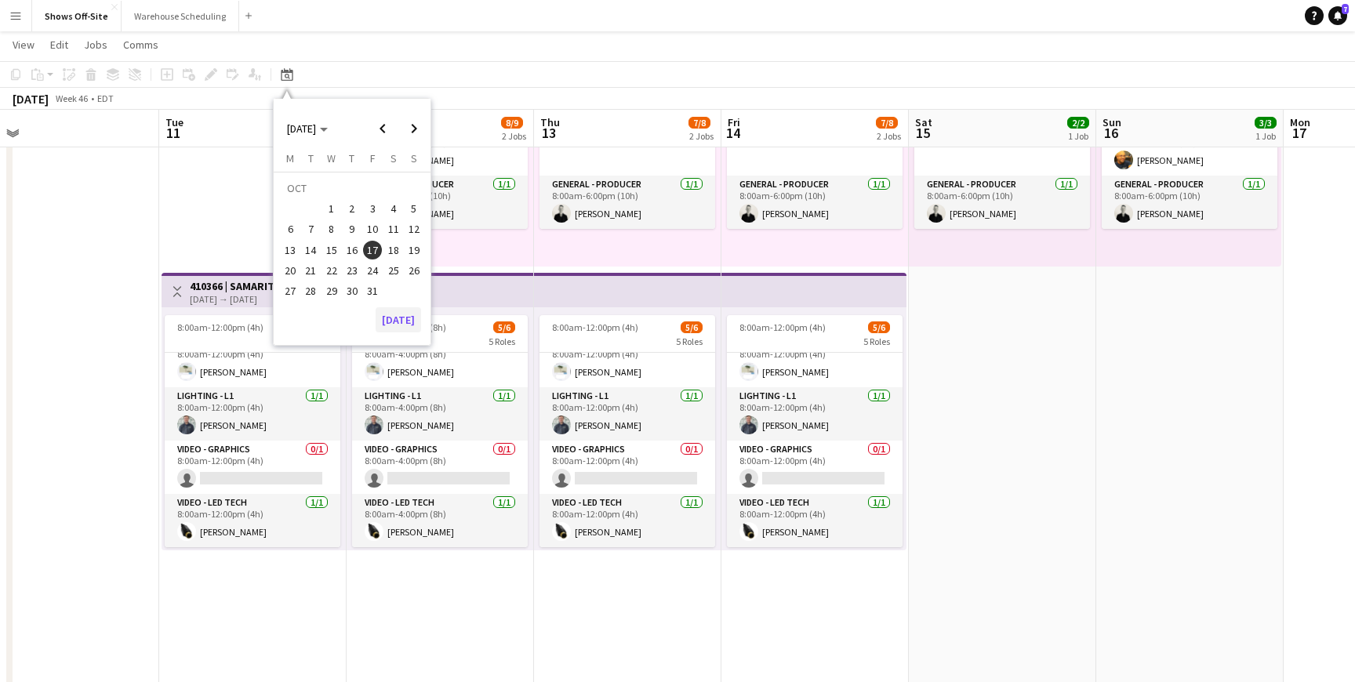
click at [404, 315] on button "[DATE]" at bounding box center [398, 319] width 45 height 25
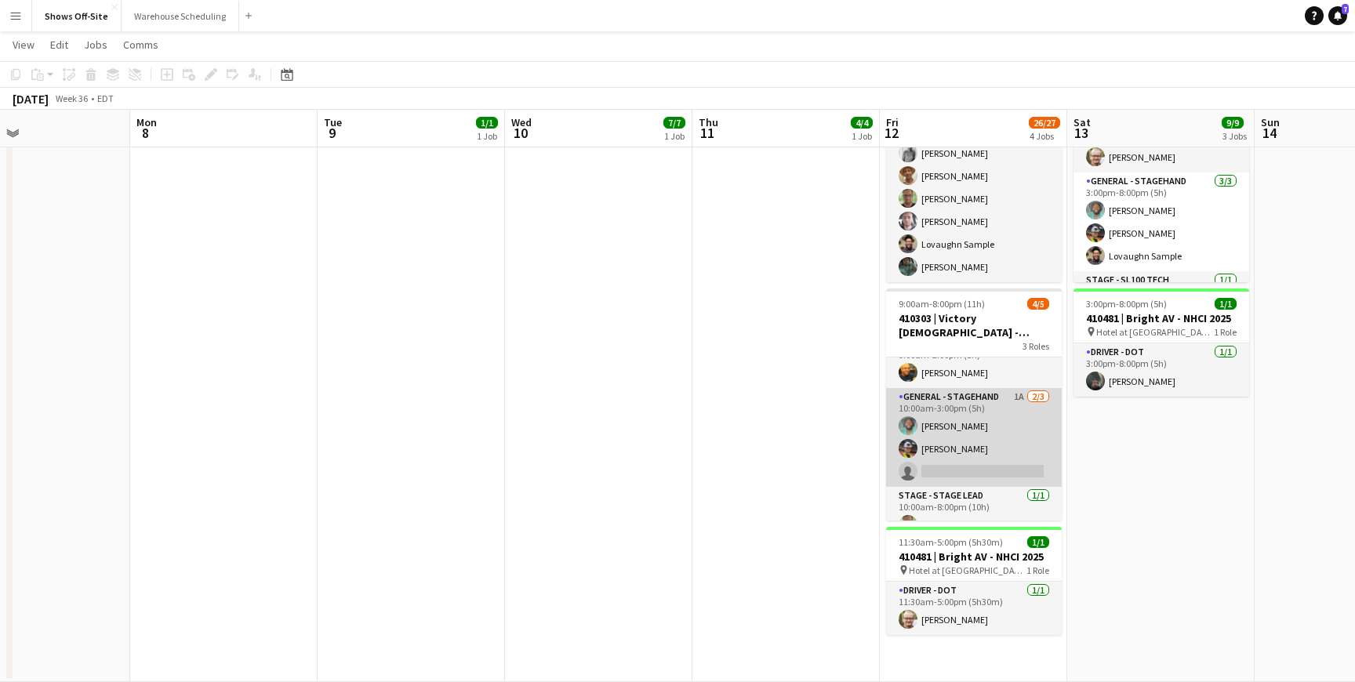
click at [973, 444] on app-card-role "General - Stagehand 1A [DATE] 10:00am-3:00pm (5h) [PERSON_NAME] [PERSON_NAME] s…" at bounding box center [974, 437] width 176 height 99
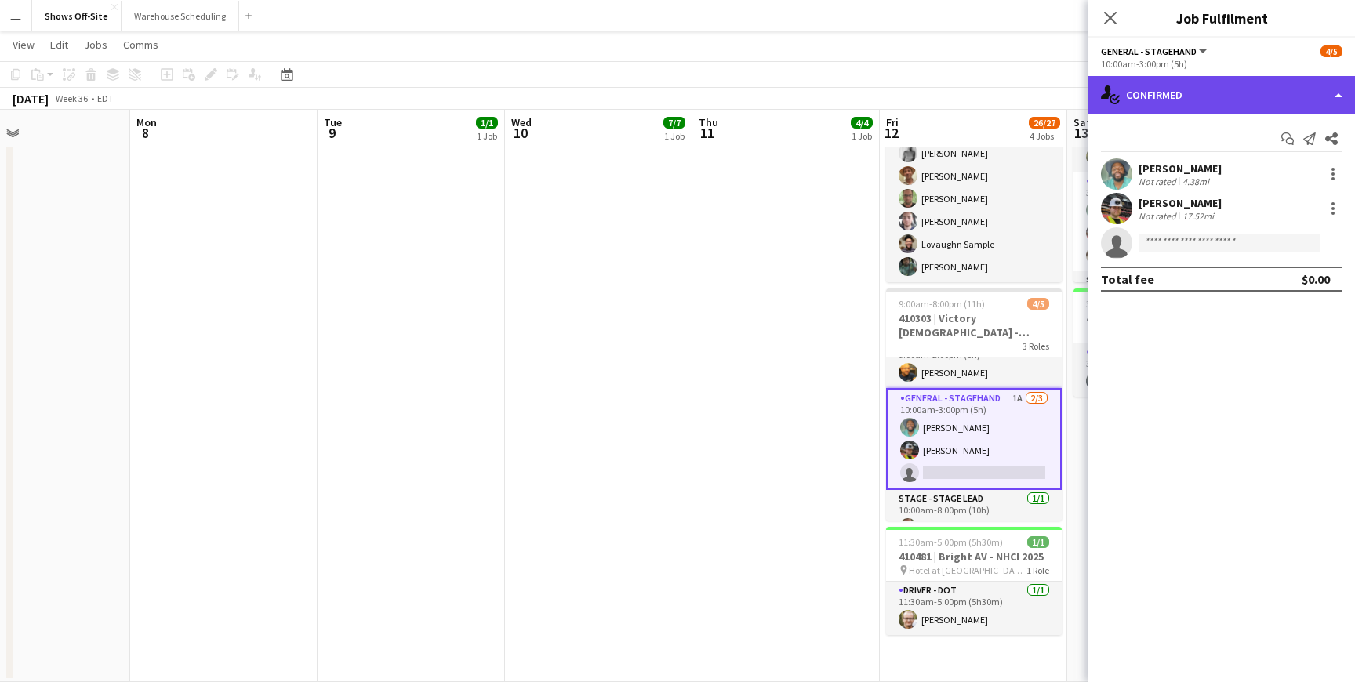
click at [1235, 98] on div "single-neutral-actions-check-2 Confirmed" at bounding box center [1222, 95] width 267 height 38
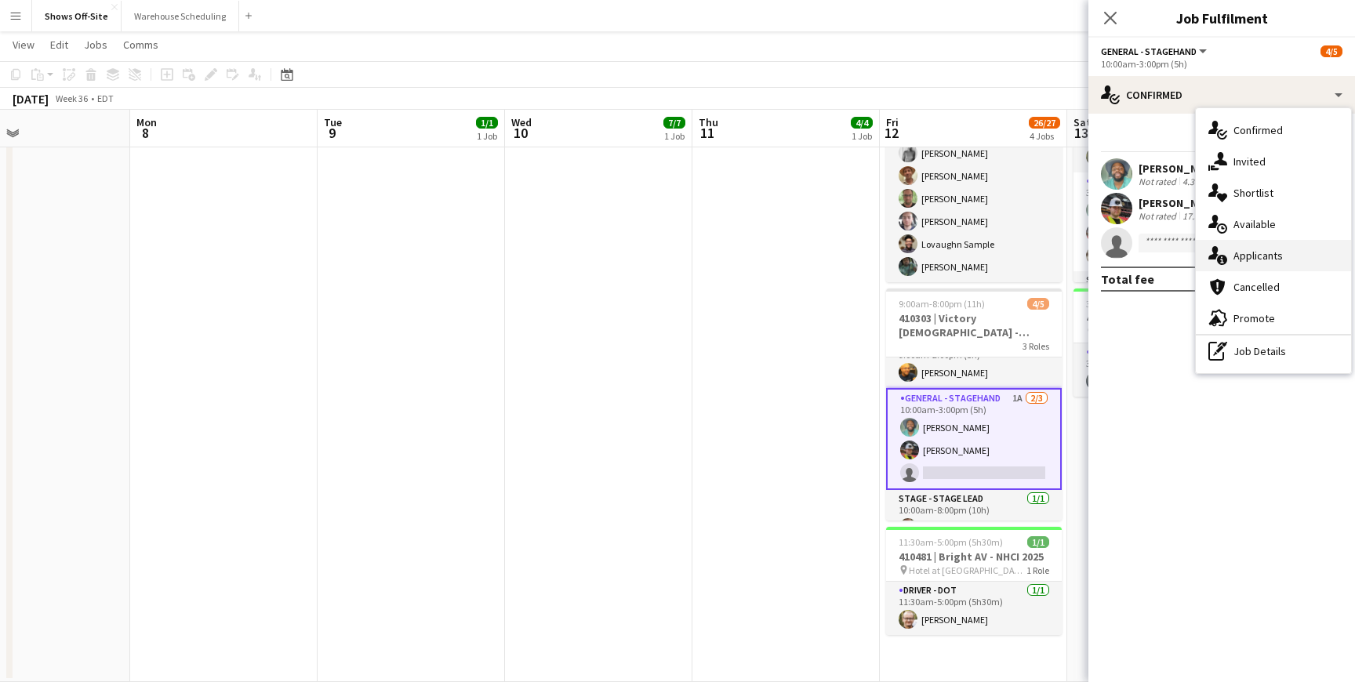
click at [1269, 264] on div "single-neutral-actions-information Applicants" at bounding box center [1273, 255] width 155 height 31
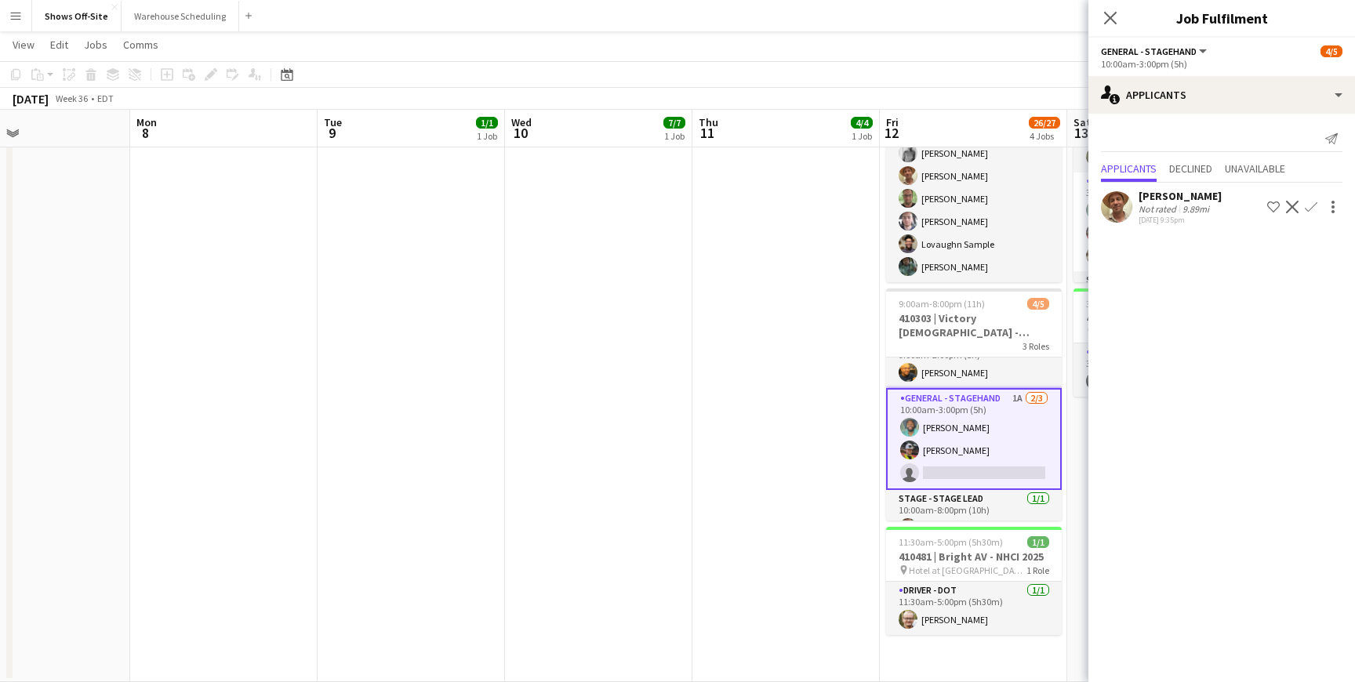
click at [1312, 202] on app-icon "Confirm" at bounding box center [1311, 207] width 13 height 13
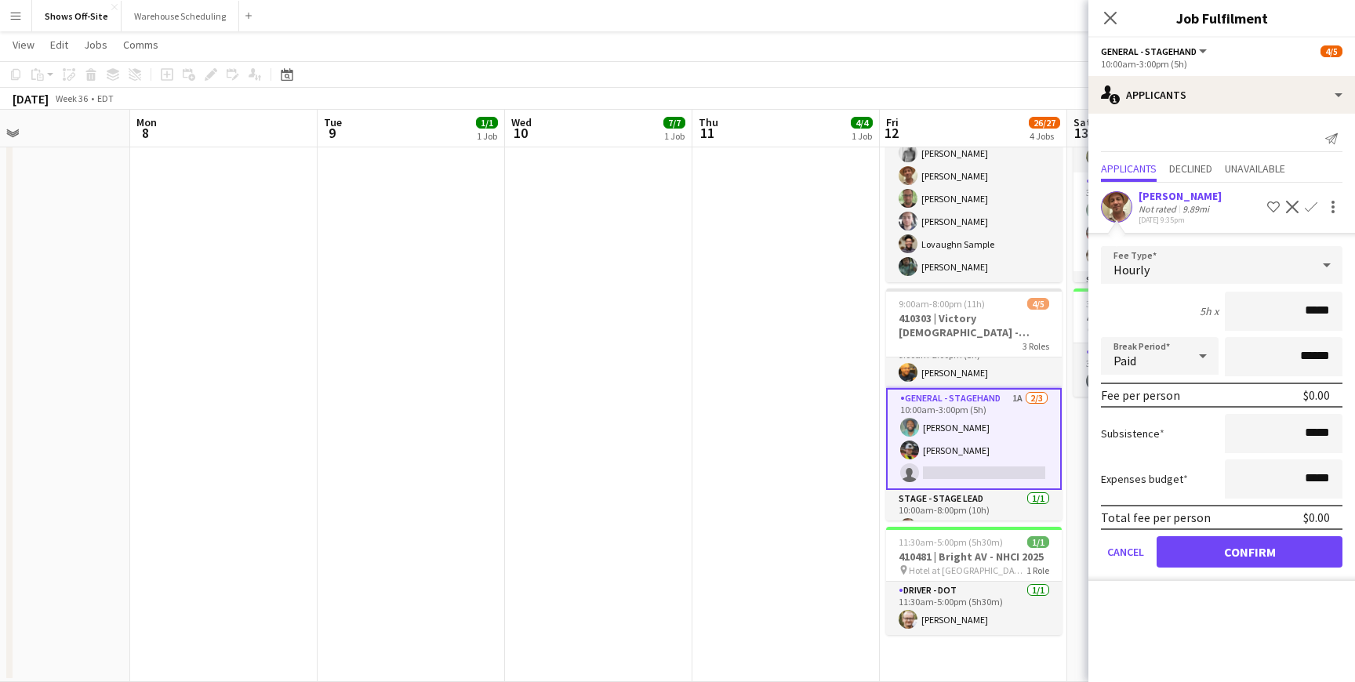
click at [1219, 557] on button "Confirm" at bounding box center [1250, 551] width 186 height 31
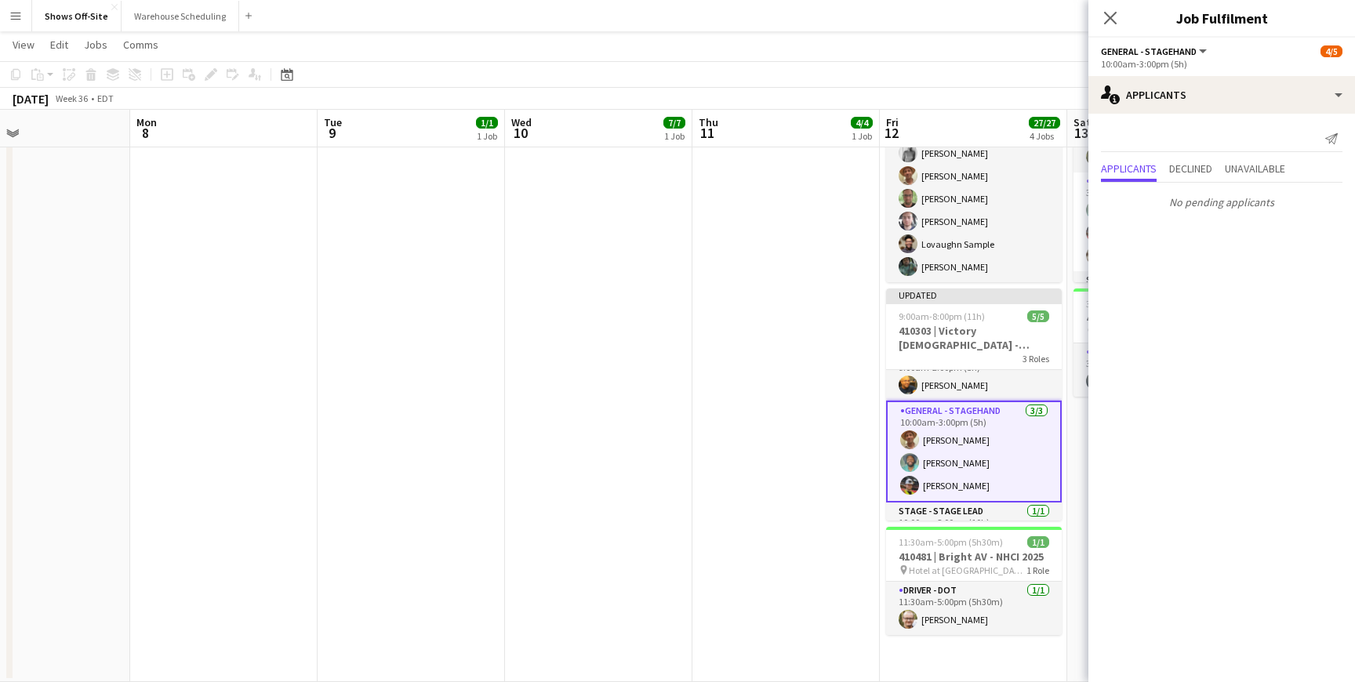
click at [1116, 29] on div "Close pop-in" at bounding box center [1111, 18] width 44 height 36
click at [1110, 20] on icon "Close pop-in" at bounding box center [1110, 17] width 15 height 15
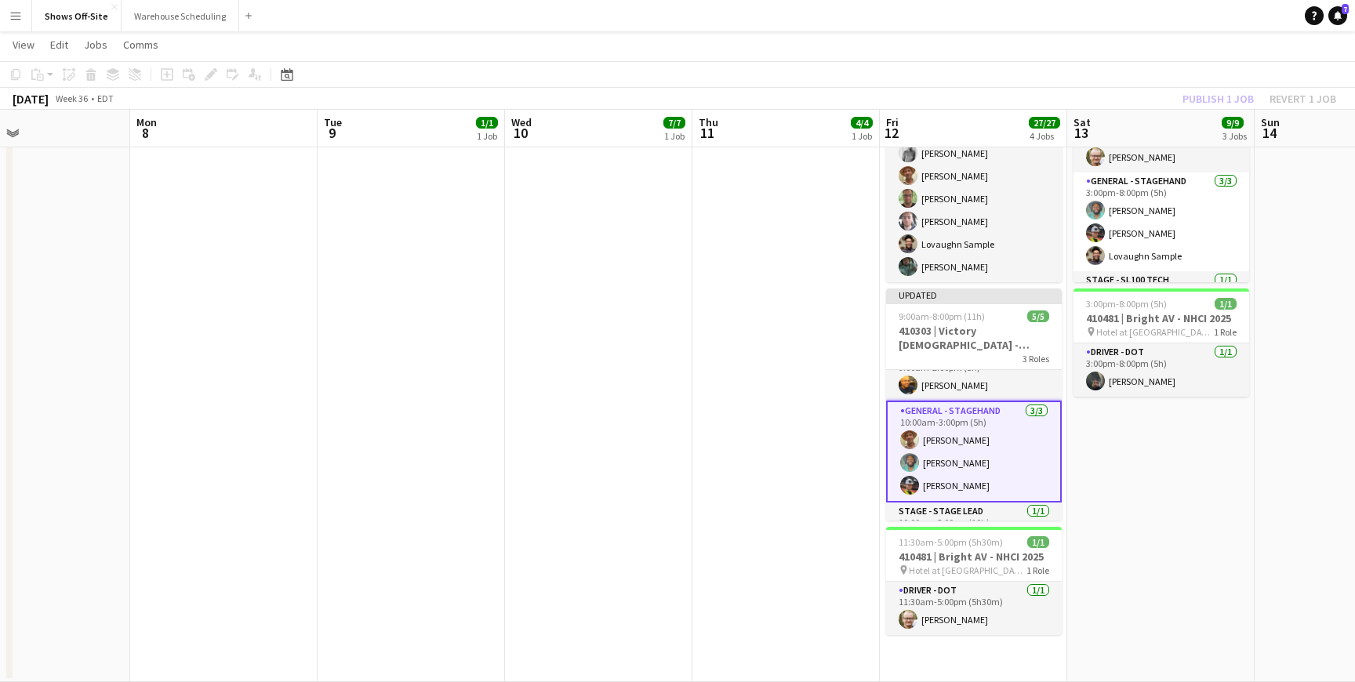
click at [1184, 58] on app-page-menu "View Day view expanded Day view collapsed Month view Date picker Jump to [DATE]…" at bounding box center [677, 46] width 1355 height 30
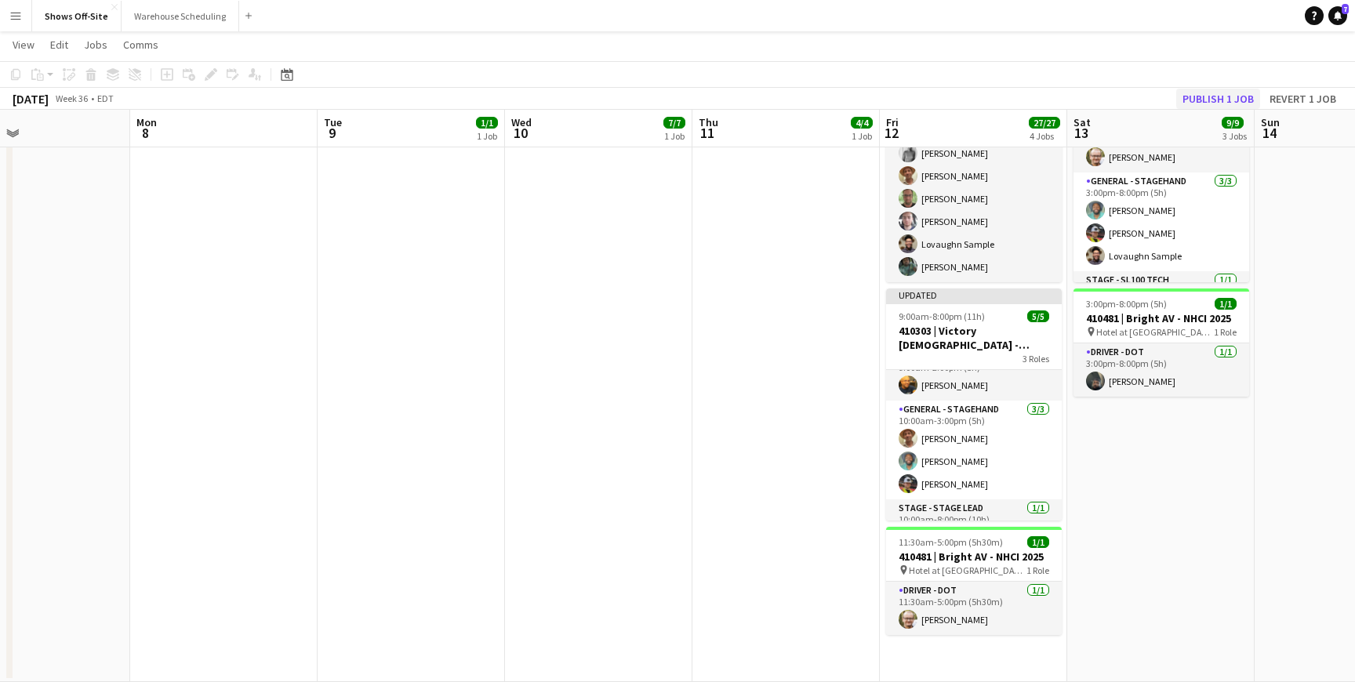
click at [1204, 104] on button "Publish 1 job" at bounding box center [1219, 99] width 84 height 20
